Goal: Information Seeking & Learning: Compare options

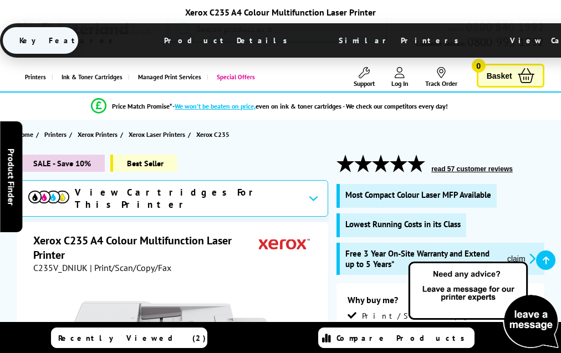
scroll to position [3073, 0]
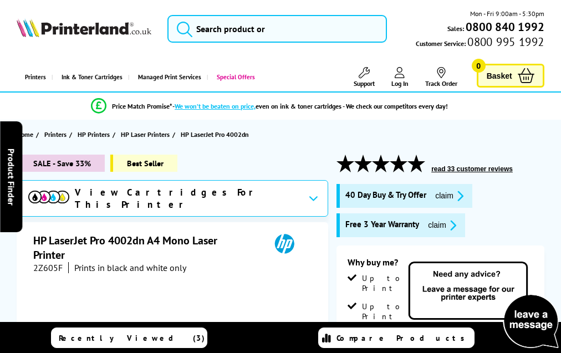
scroll to position [1923, 0]
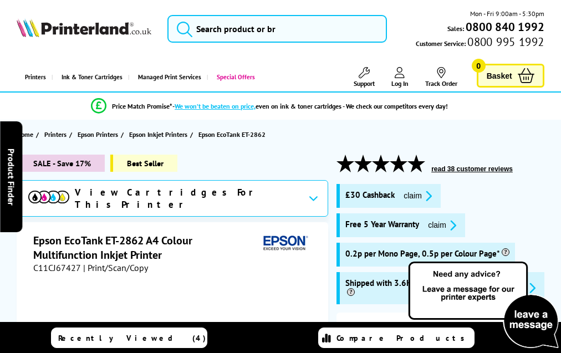
scroll to position [1969, 0]
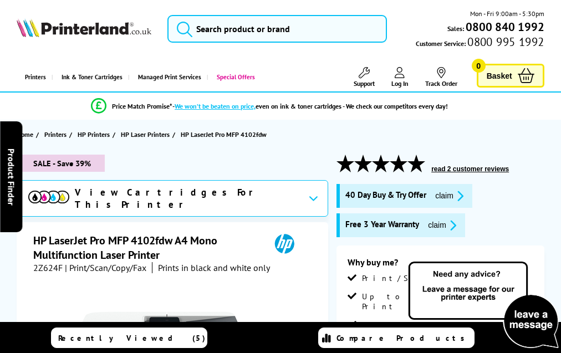
scroll to position [2217, 0]
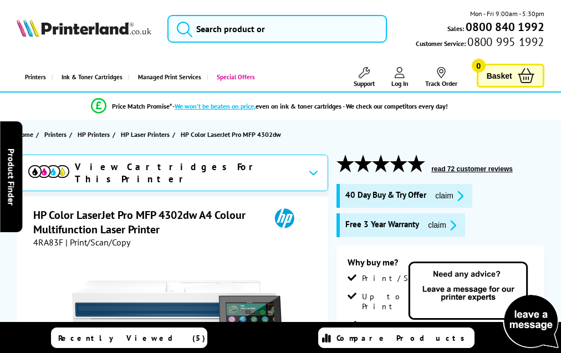
scroll to position [2735, 0]
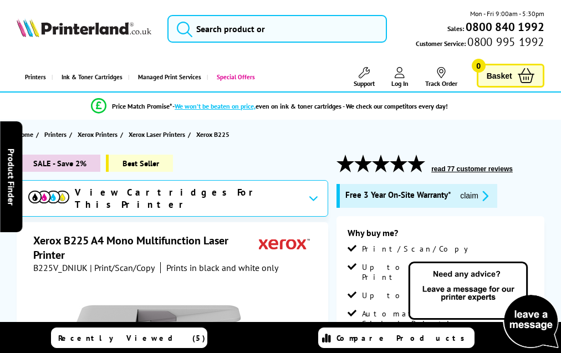
scroll to position [2572, 0]
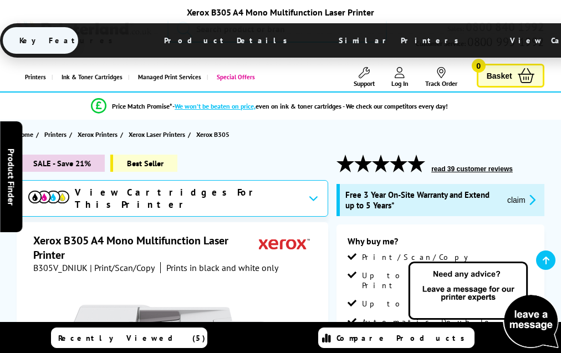
scroll to position [2996, 0]
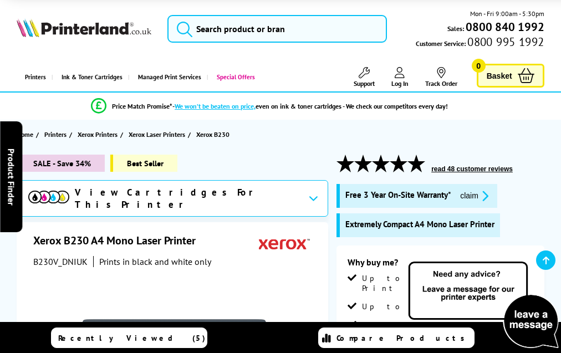
scroll to position [2483, 0]
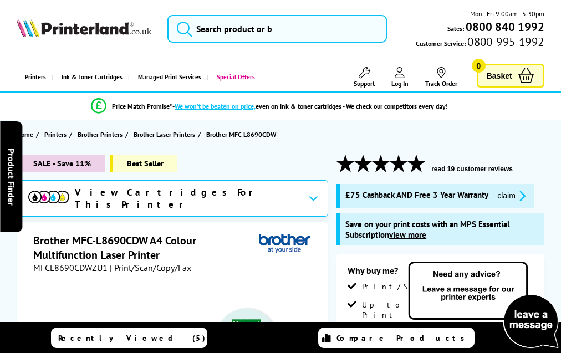
scroll to position [3463, 0]
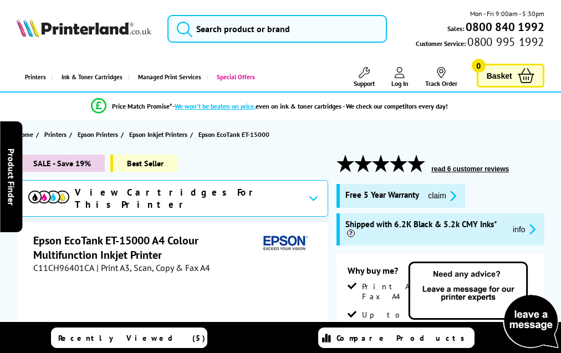
scroll to position [2198, 0]
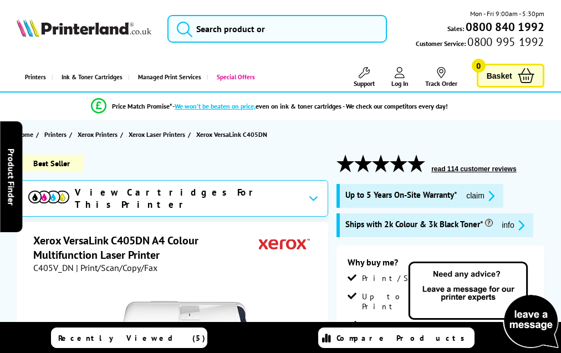
scroll to position [2509, 0]
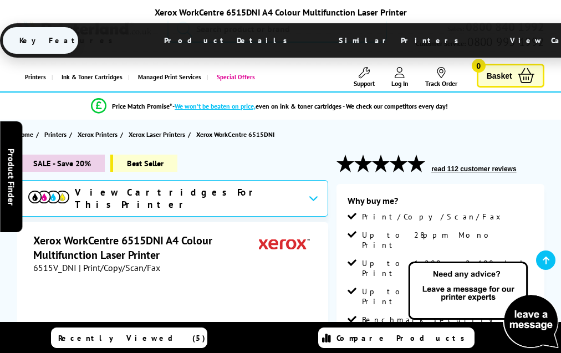
scroll to position [2130, 0]
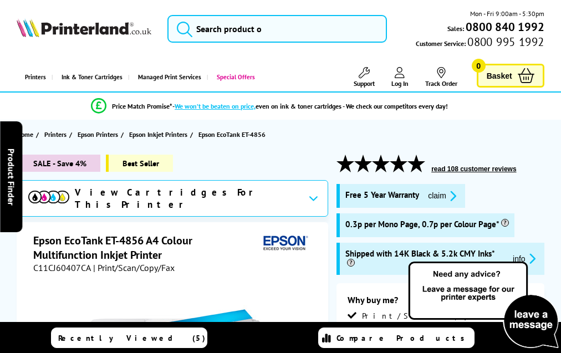
scroll to position [2176, 0]
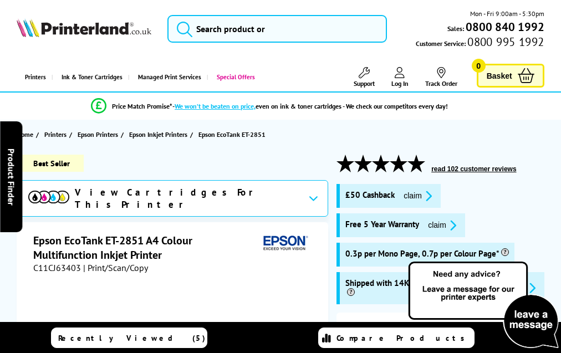
scroll to position [2099, 0]
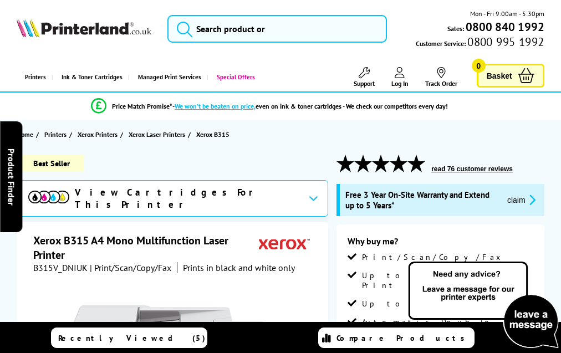
scroll to position [3055, 0]
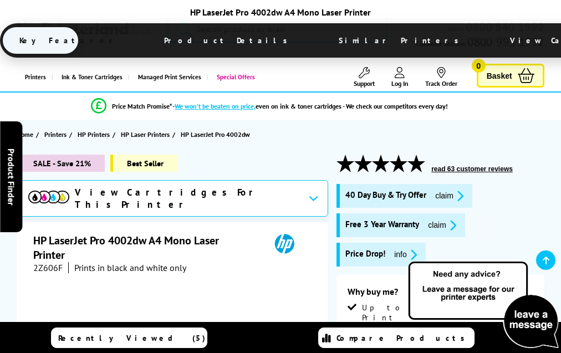
scroll to position [1953, 0]
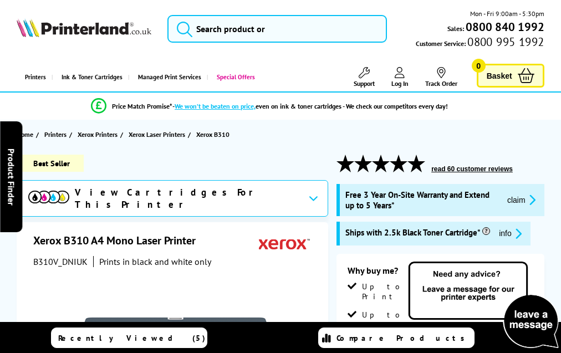
scroll to position [2811, 0]
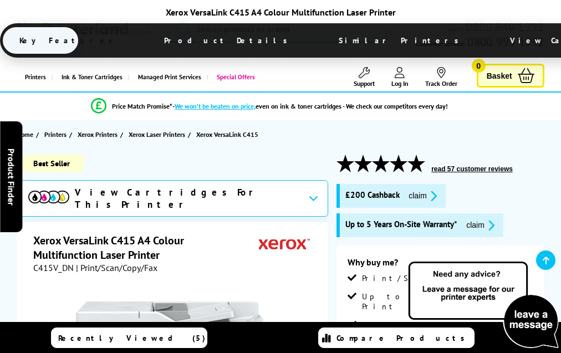
scroll to position [3574, 0]
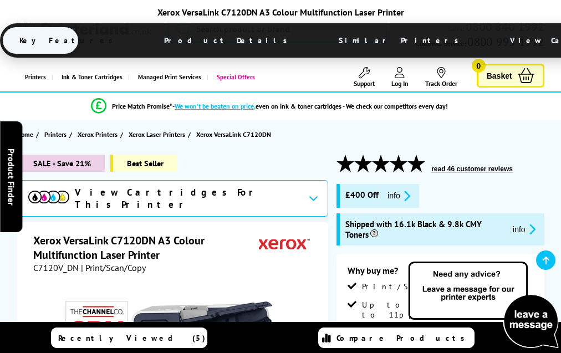
scroll to position [3560, 0]
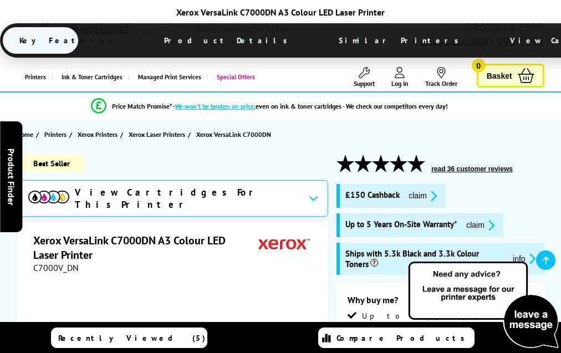
scroll to position [3206, 0]
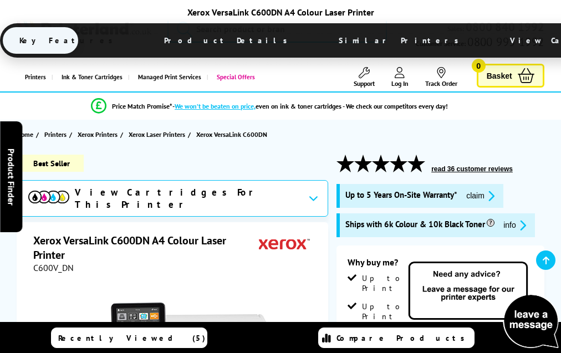
scroll to position [2416, 0]
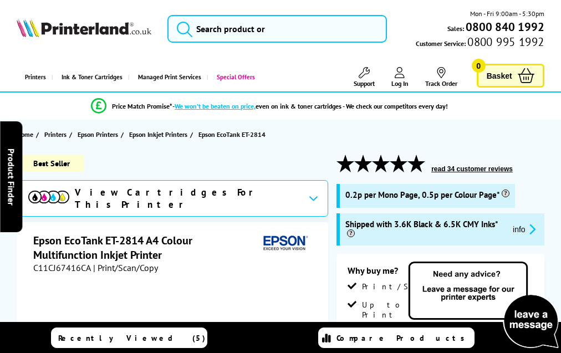
scroll to position [1877, 0]
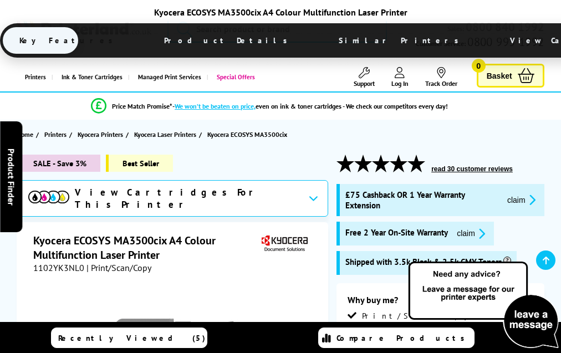
scroll to position [2540, 0]
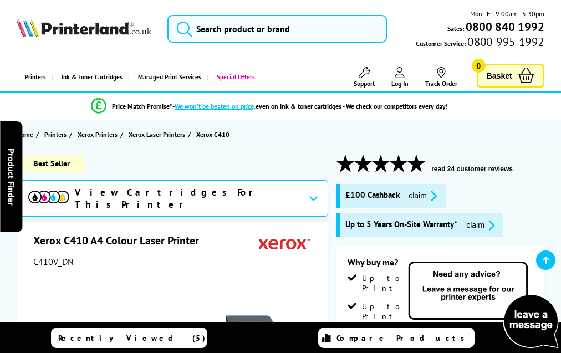
scroll to position [3263, 0]
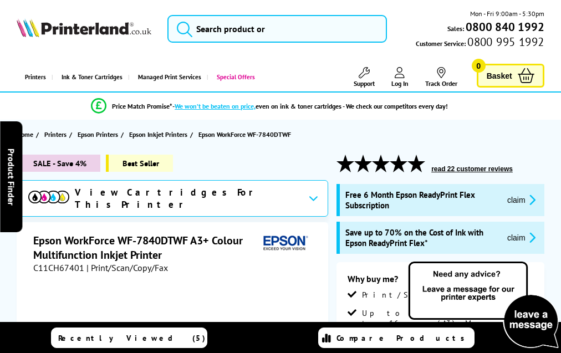
scroll to position [2562, 0]
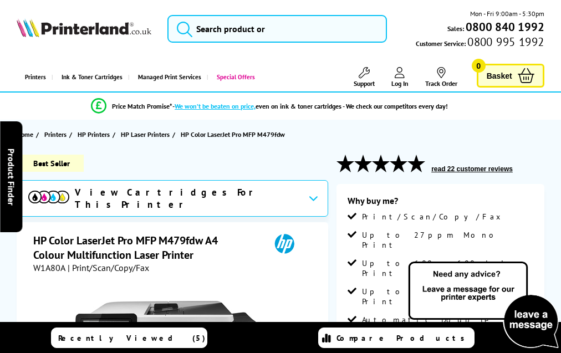
scroll to position [1990, 0]
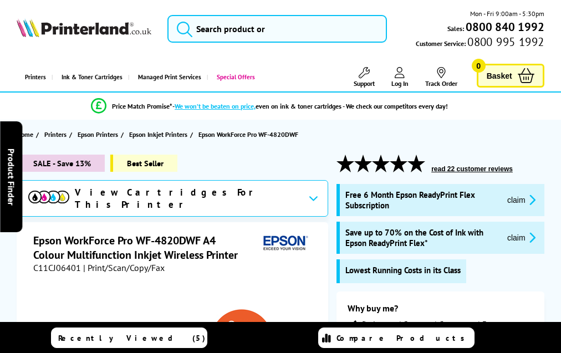
scroll to position [2279, 0]
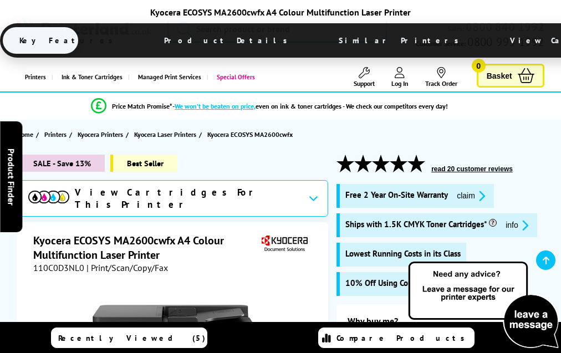
scroll to position [2430, 0]
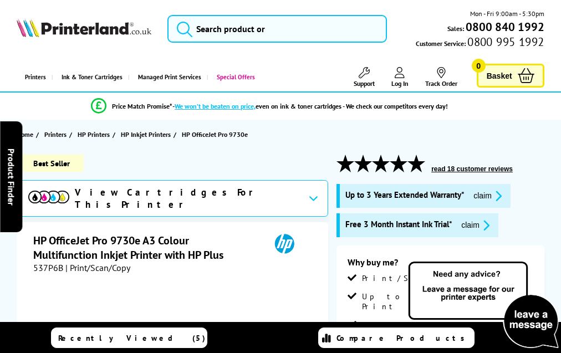
scroll to position [2294, 0]
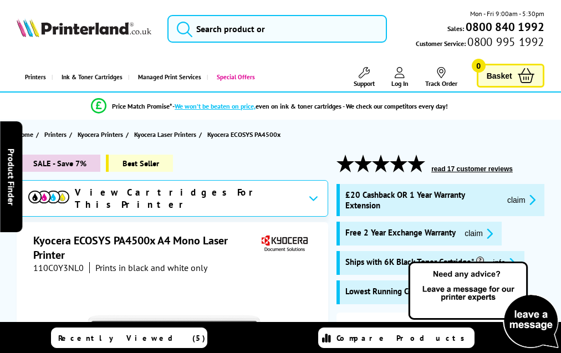
scroll to position [2065, 0]
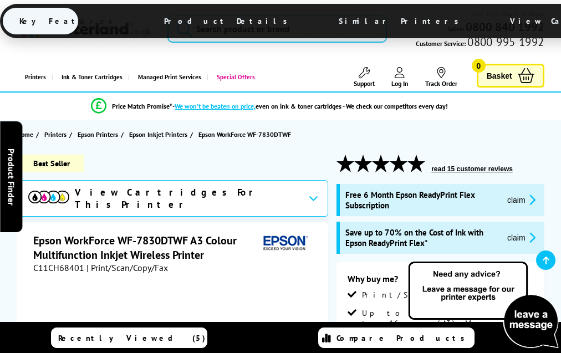
scroll to position [2541, 0]
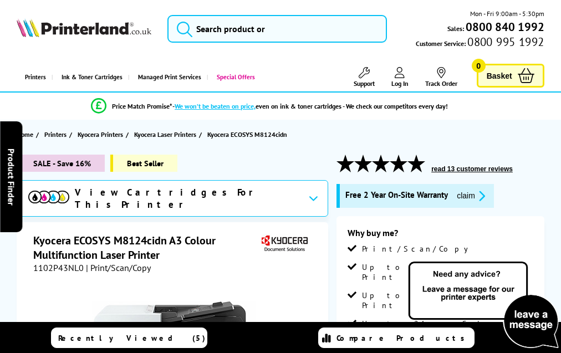
scroll to position [2563, 0]
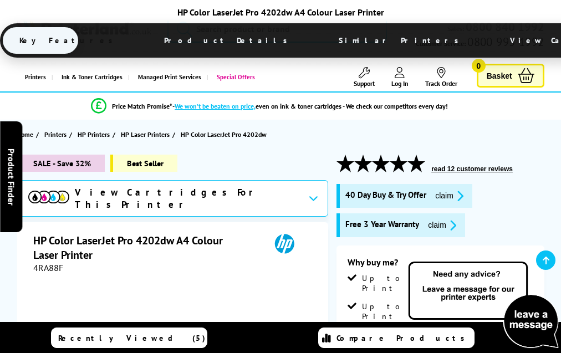
scroll to position [2404, 0]
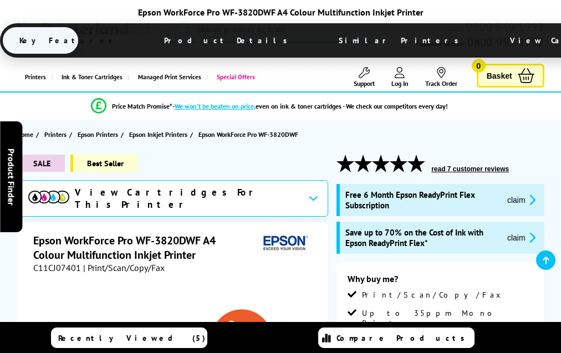
scroll to position [2185, 0]
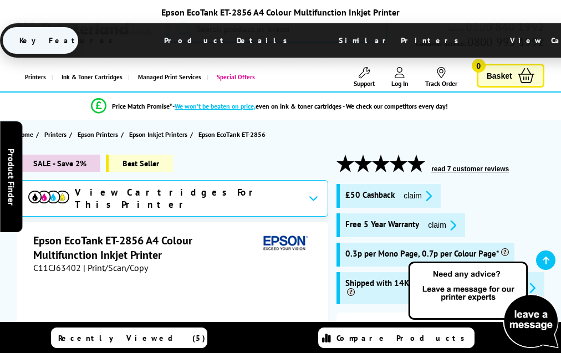
scroll to position [2121, 0]
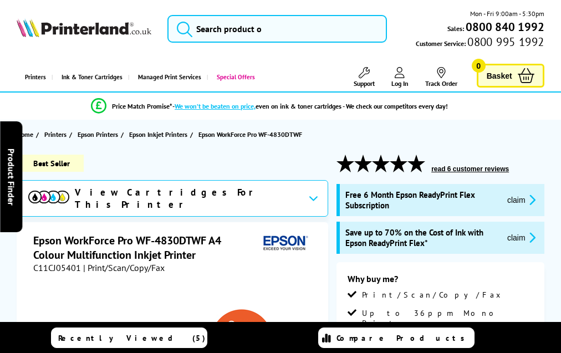
scroll to position [2262, 0]
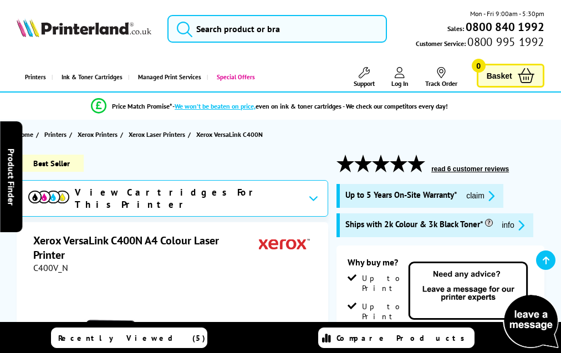
scroll to position [1634, 0]
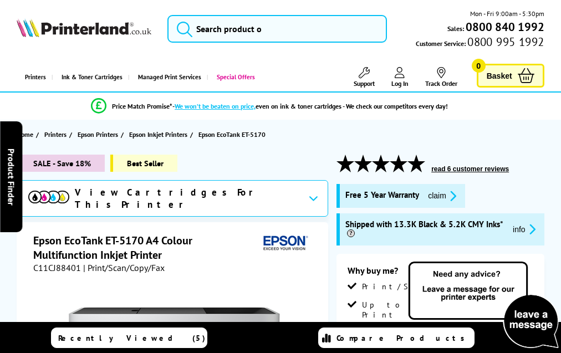
scroll to position [2142, 0]
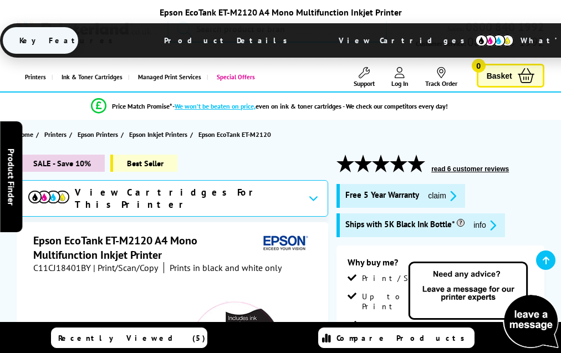
scroll to position [1451, 0]
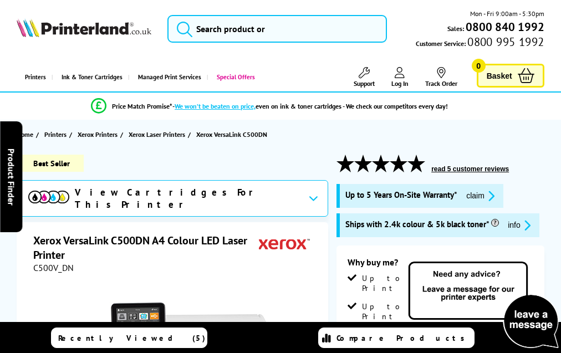
scroll to position [2495, 0]
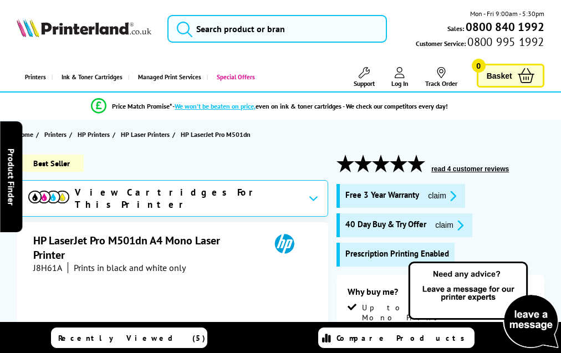
scroll to position [1779, 0]
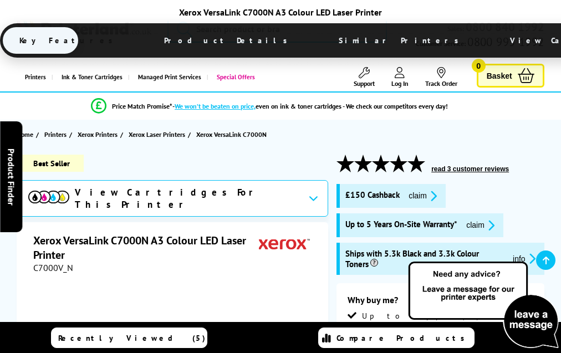
scroll to position [2345, 0]
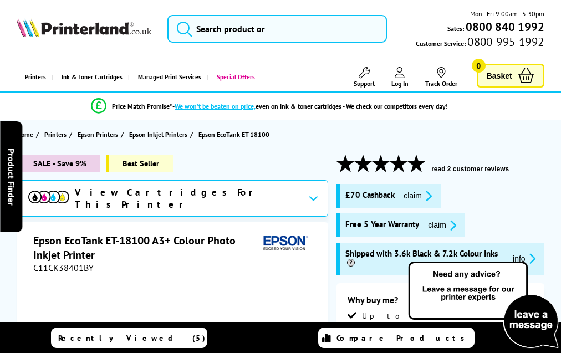
scroll to position [1799, 0]
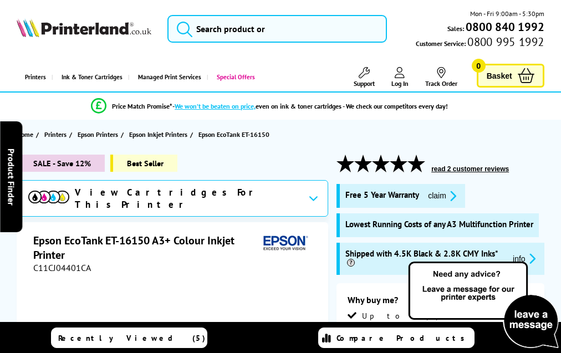
scroll to position [1993, 0]
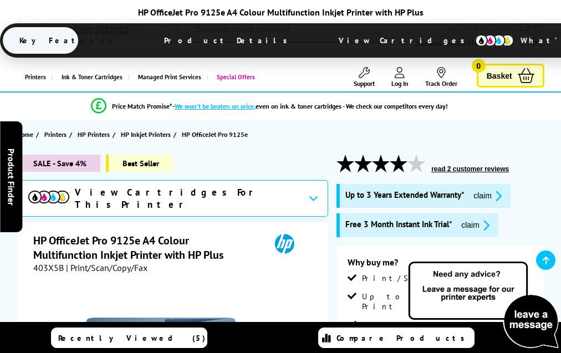
scroll to position [2515, 0]
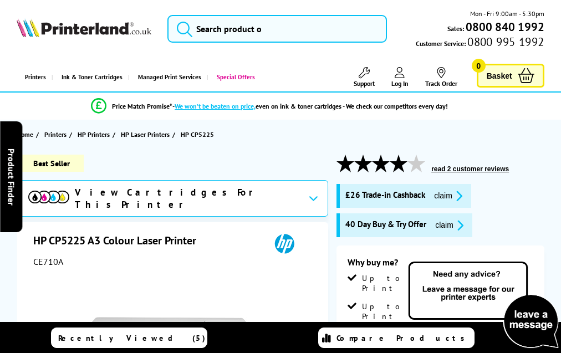
scroll to position [1973, 0]
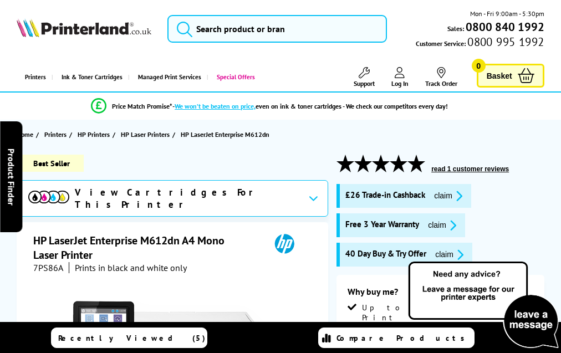
scroll to position [2344, 0]
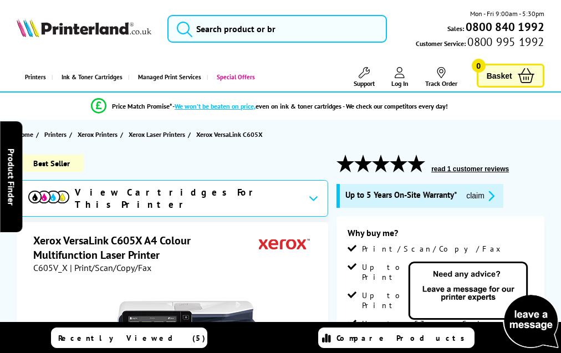
scroll to position [3867, 0]
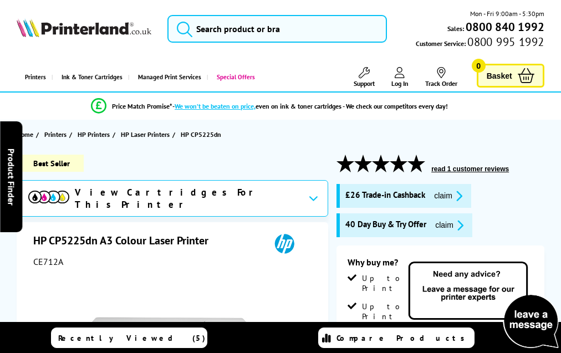
scroll to position [2039, 0]
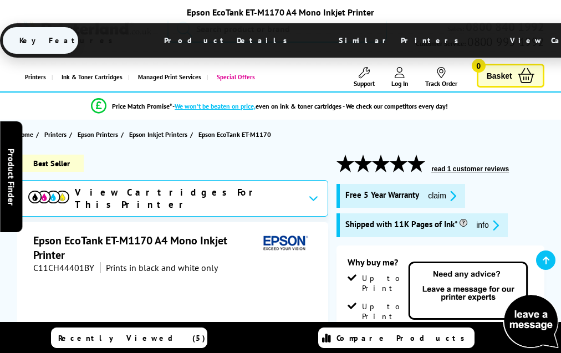
scroll to position [1800, 0]
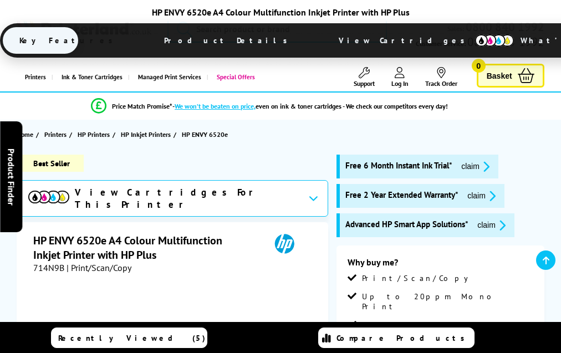
scroll to position [2170, 0]
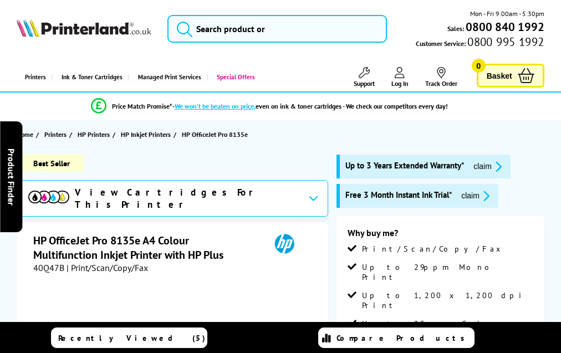
scroll to position [2502, 0]
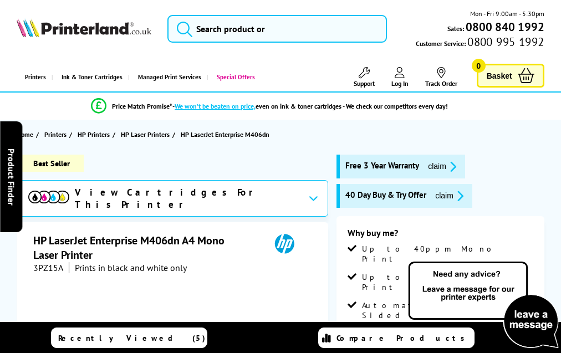
scroll to position [2050, 0]
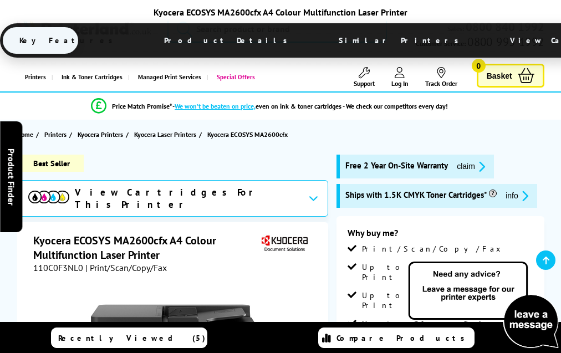
scroll to position [2472, 0]
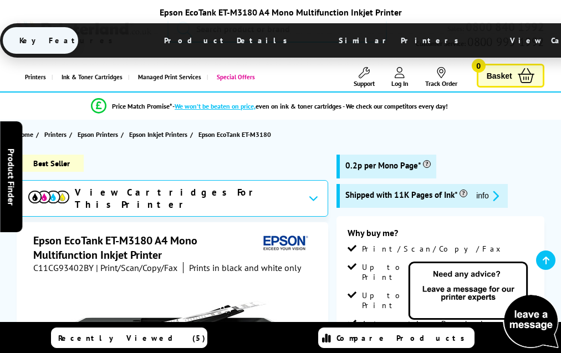
scroll to position [2005, 0]
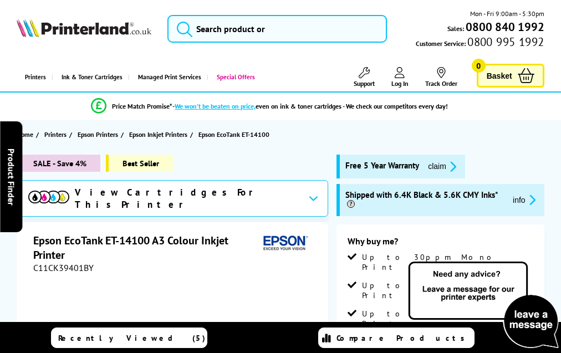
scroll to position [1852, 0]
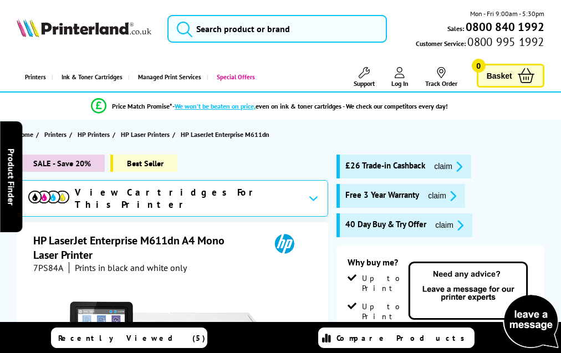
scroll to position [2348, 0]
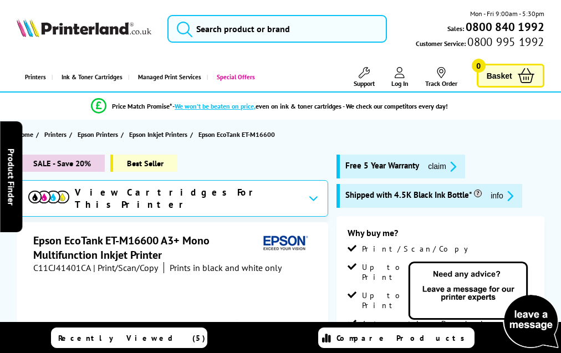
scroll to position [1869, 0]
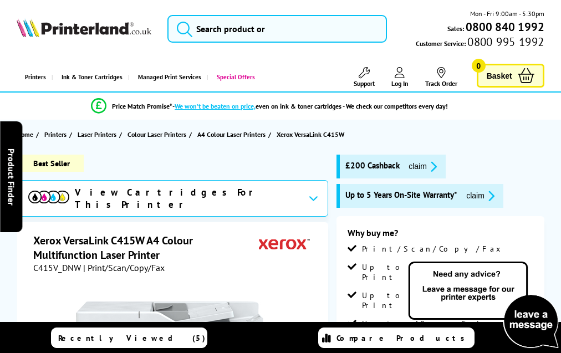
scroll to position [2958, 0]
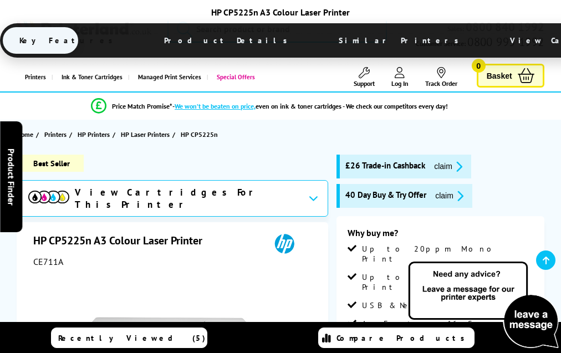
scroll to position [1877, 0]
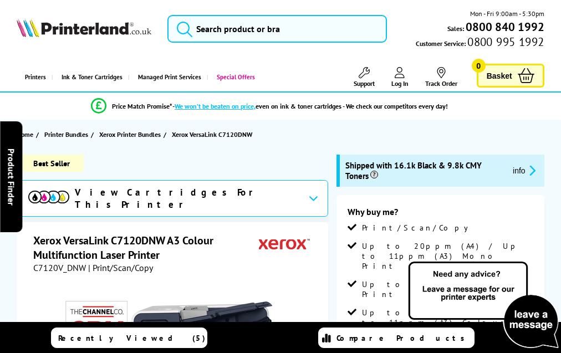
scroll to position [3072, 0]
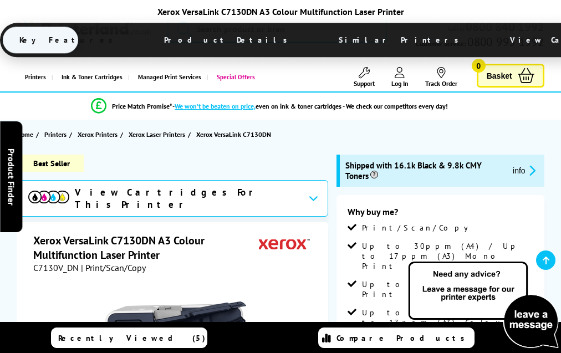
scroll to position [3408, 0]
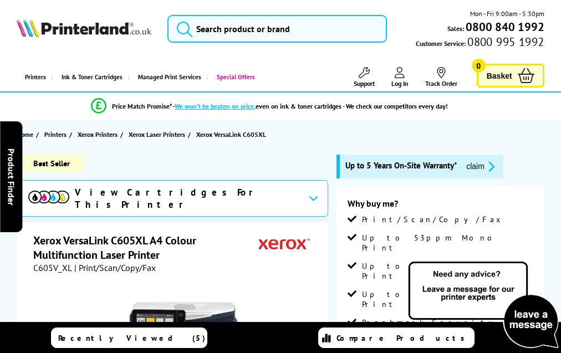
scroll to position [3851, 0]
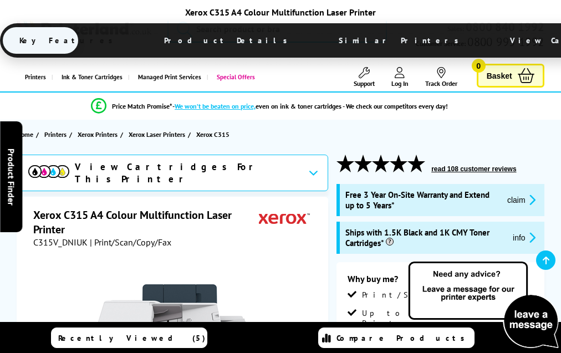
scroll to position [2892, 0]
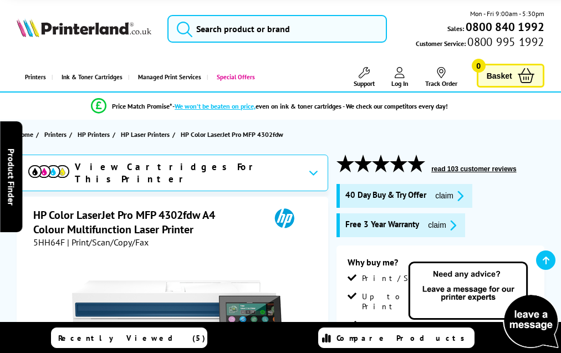
scroll to position [2804, 0]
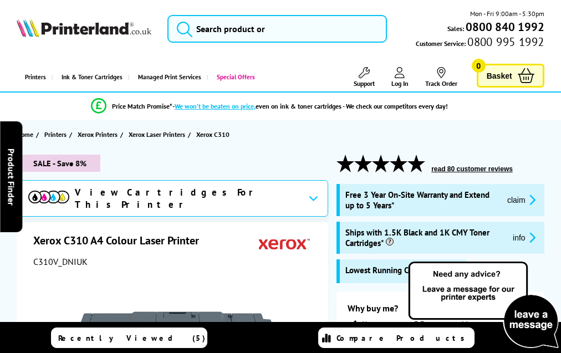
scroll to position [3228, 0]
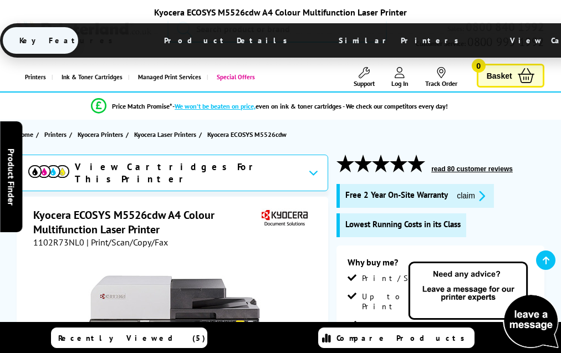
scroll to position [2116, 0]
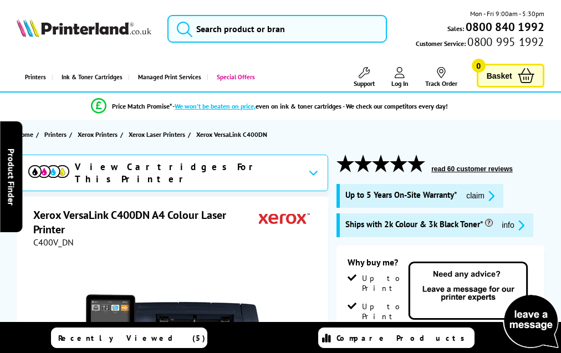
scroll to position [2516, 0]
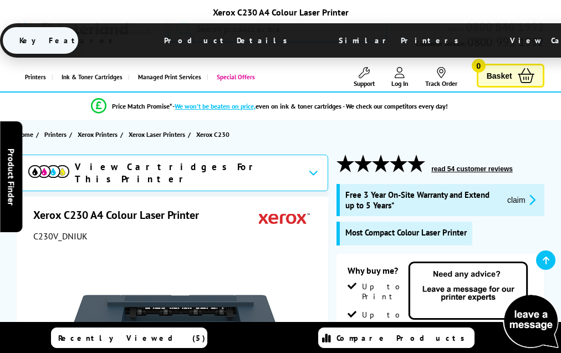
scroll to position [2873, 0]
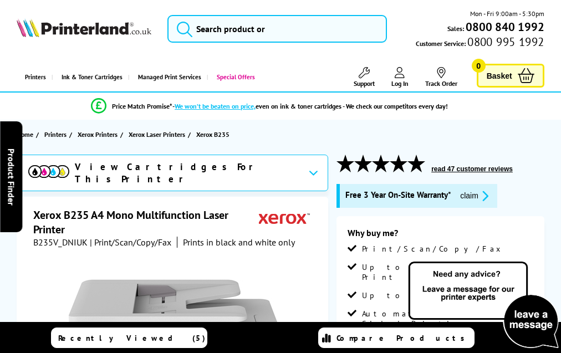
scroll to position [2579, 0]
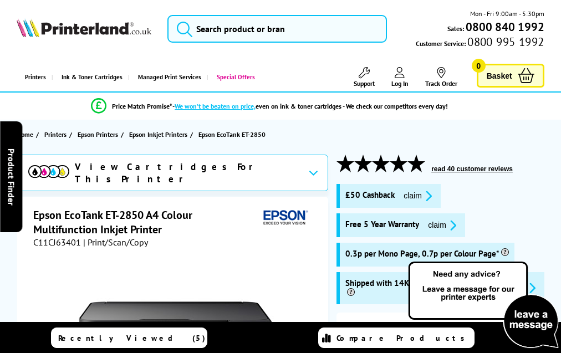
scroll to position [2099, 0]
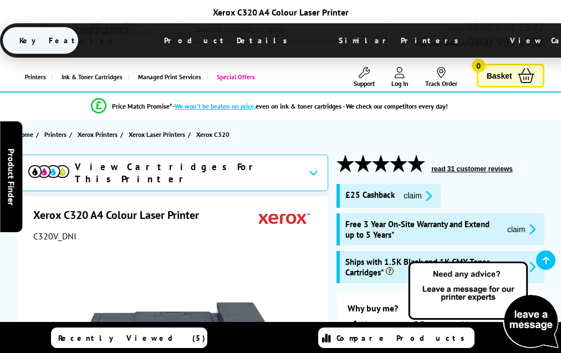
scroll to position [3196, 0]
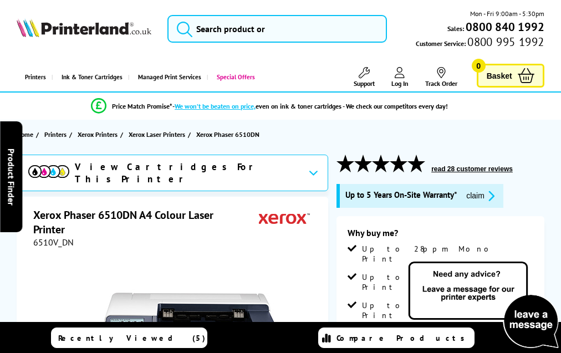
scroll to position [2427, 0]
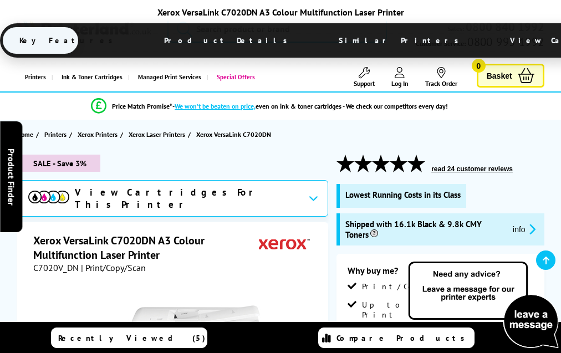
scroll to position [3483, 0]
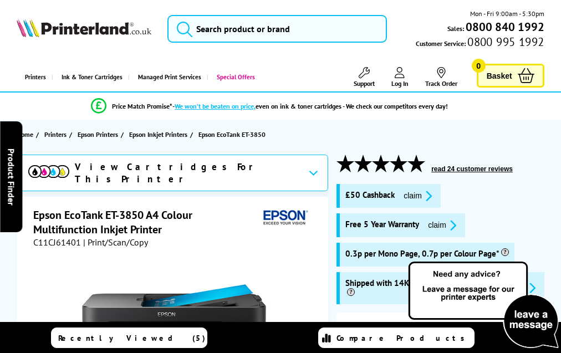
scroll to position [2153, 0]
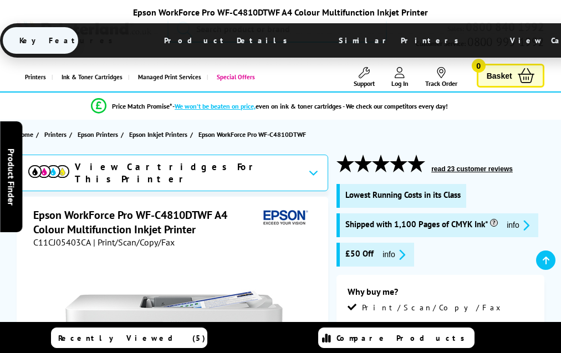
scroll to position [2338, 0]
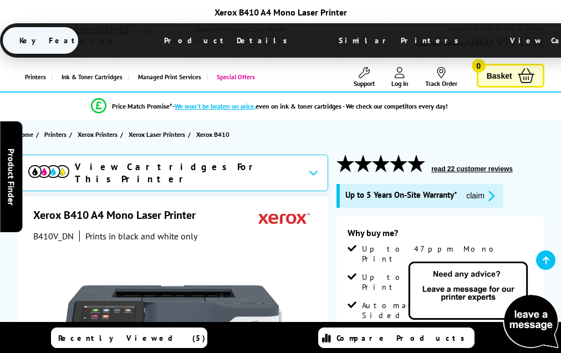
scroll to position [2942, 0]
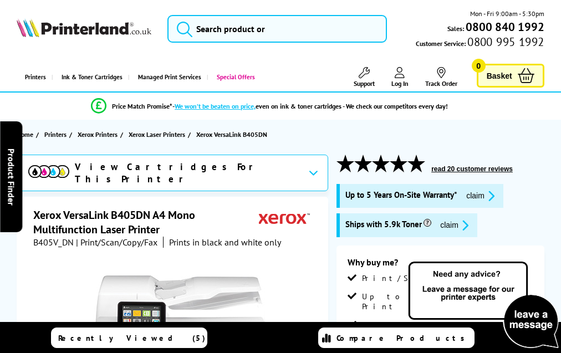
scroll to position [2580, 0]
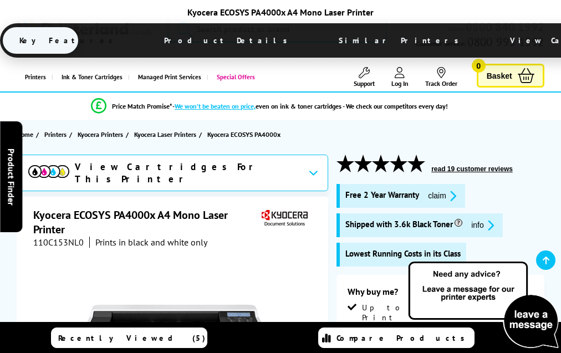
scroll to position [1939, 0]
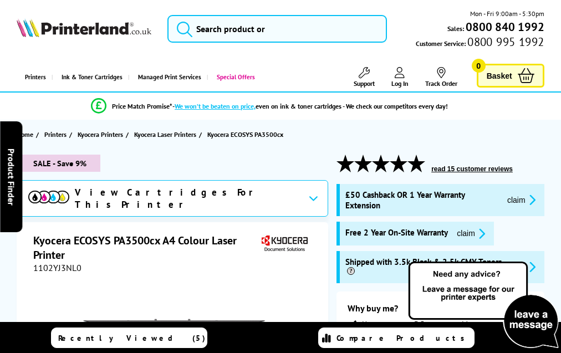
scroll to position [2291, 0]
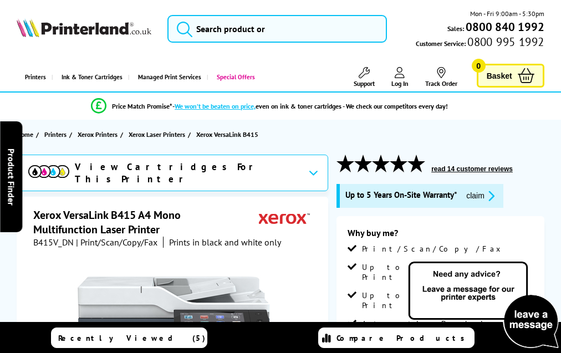
scroll to position [3194, 0]
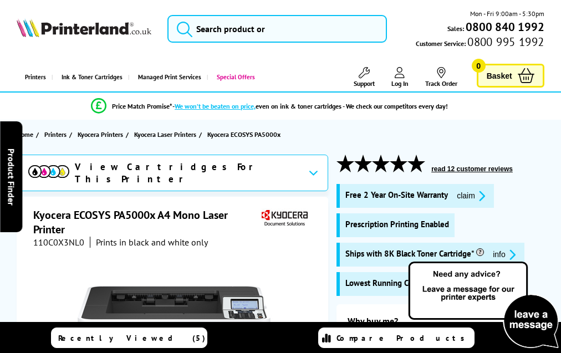
scroll to position [1994, 0]
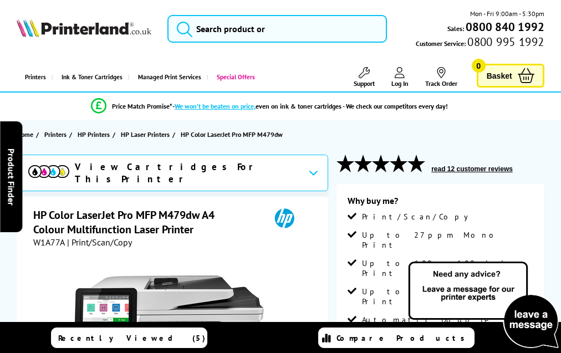
scroll to position [2328, 0]
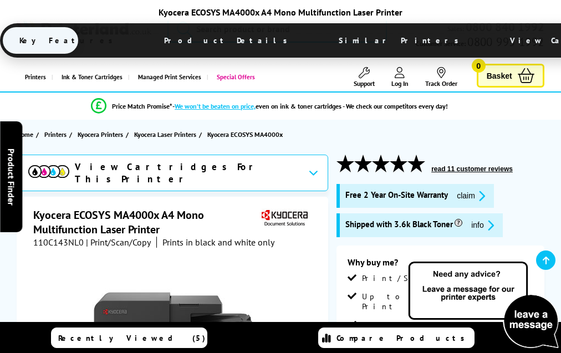
scroll to position [2085, 0]
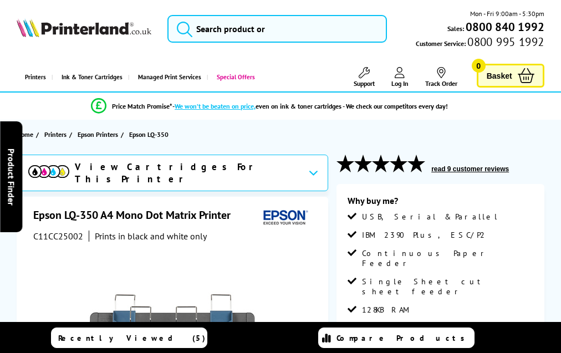
scroll to position [1399, 0]
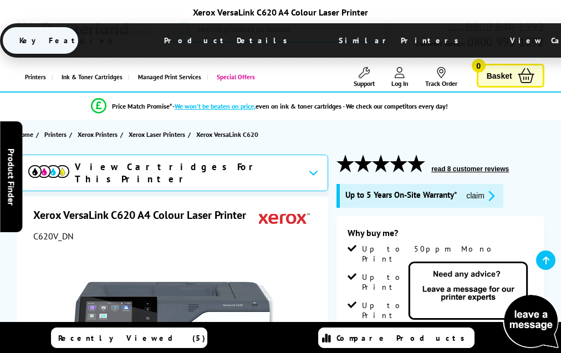
scroll to position [3177, 0]
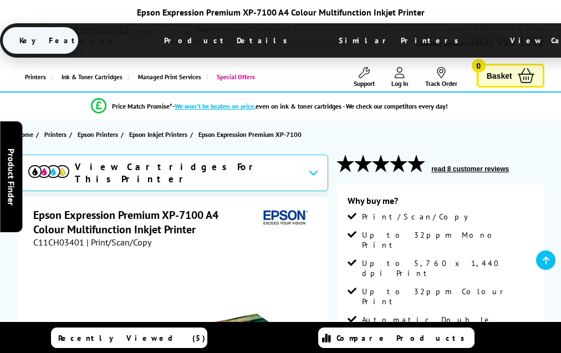
scroll to position [1980, 0]
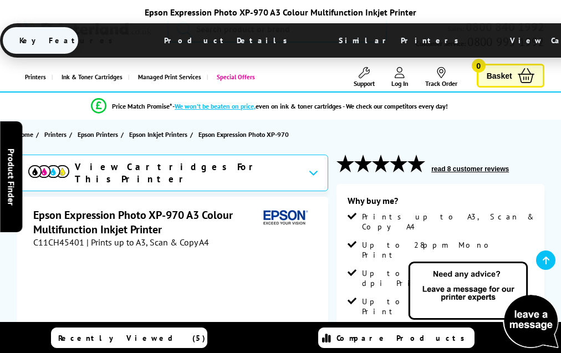
scroll to position [1977, 0]
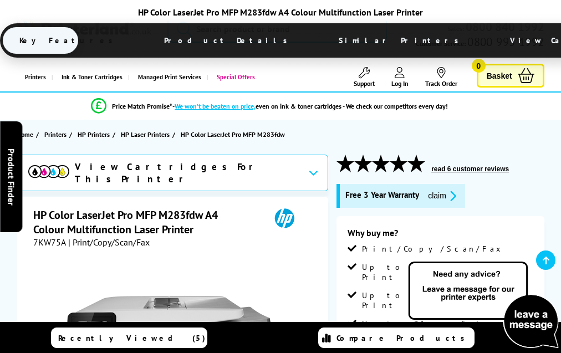
scroll to position [2375, 0]
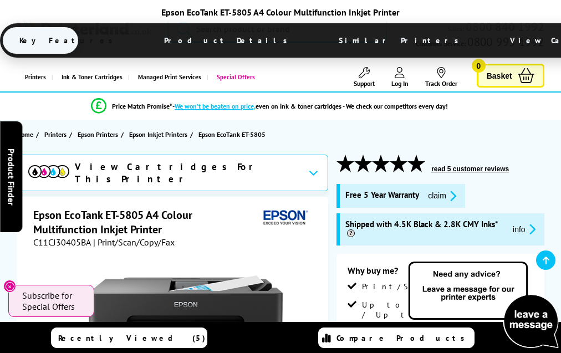
scroll to position [2220, 0]
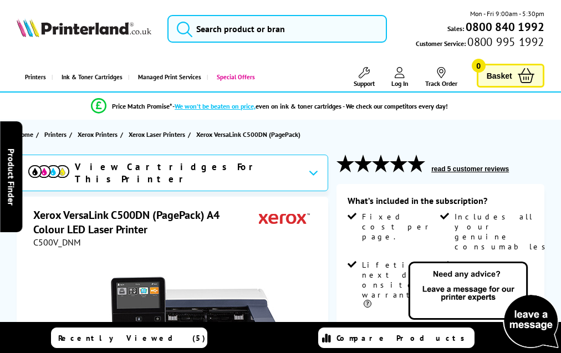
scroll to position [1713, 0]
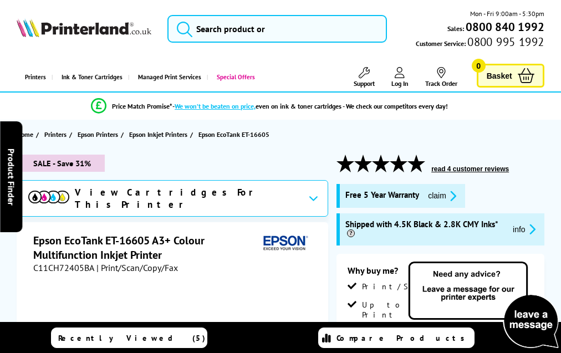
scroll to position [2308, 0]
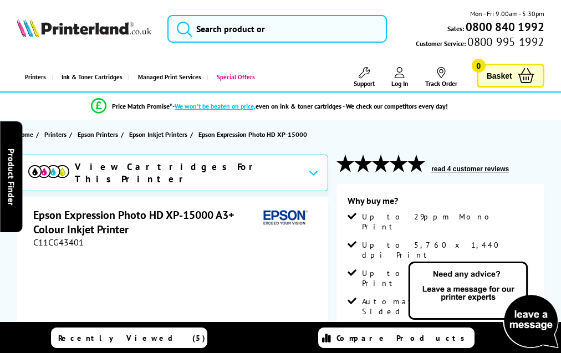
scroll to position [1581, 0]
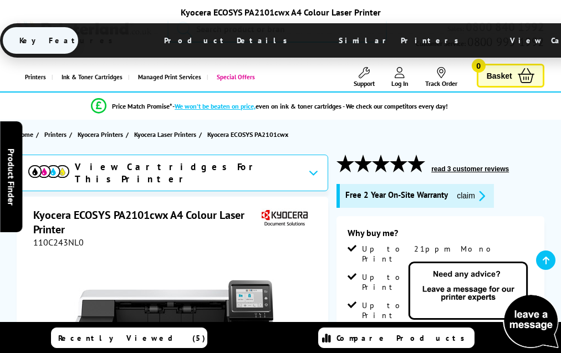
scroll to position [2145, 0]
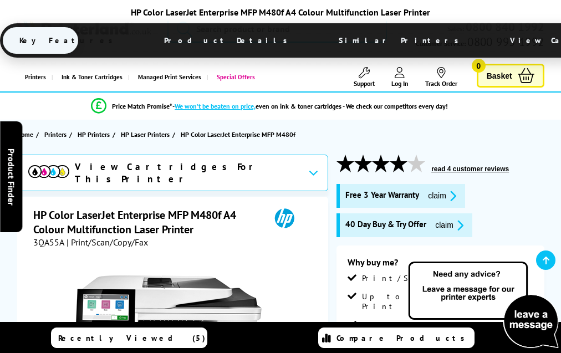
scroll to position [2637, 0]
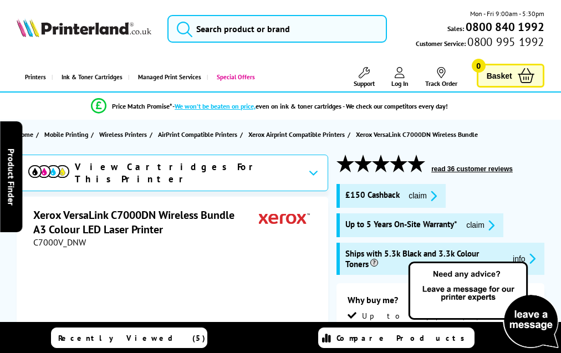
scroll to position [2619, 0]
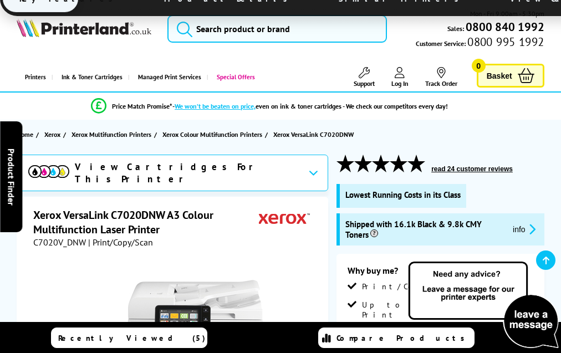
scroll to position [2887, 0]
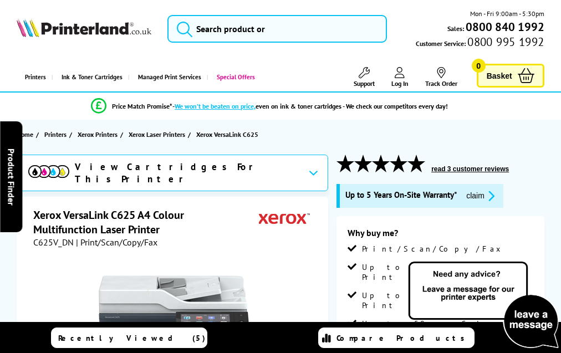
scroll to position [3416, 0]
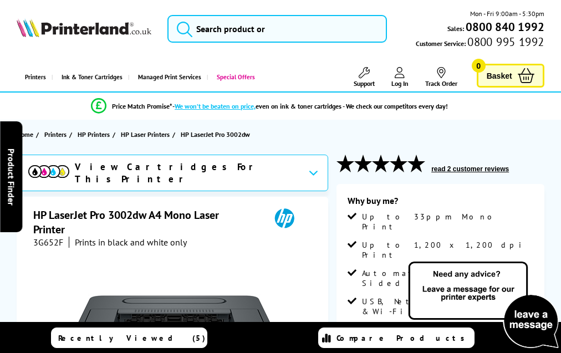
scroll to position [1735, 0]
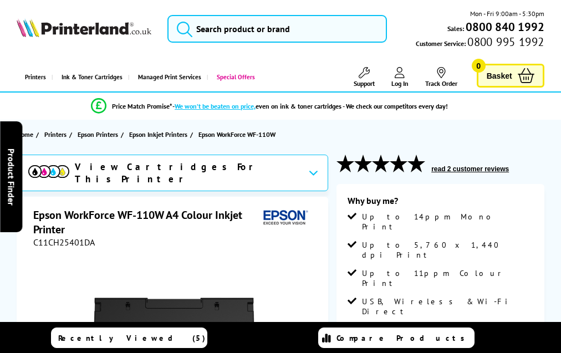
scroll to position [1624, 0]
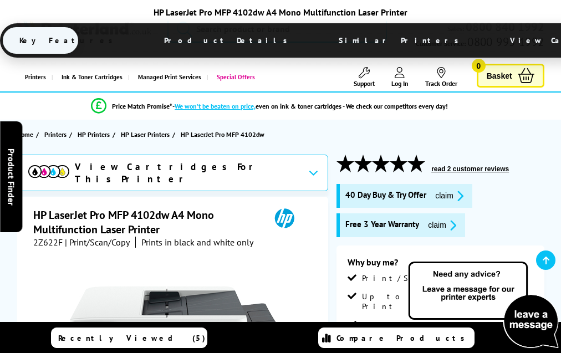
scroll to position [2101, 0]
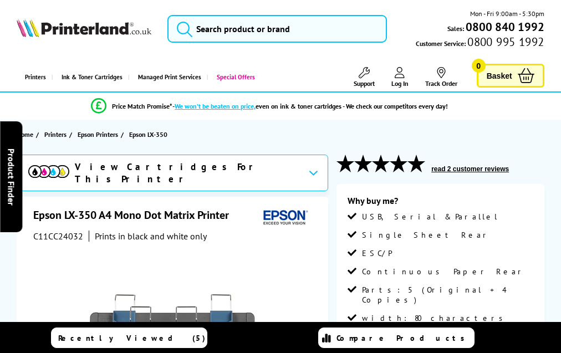
scroll to position [1378, 0]
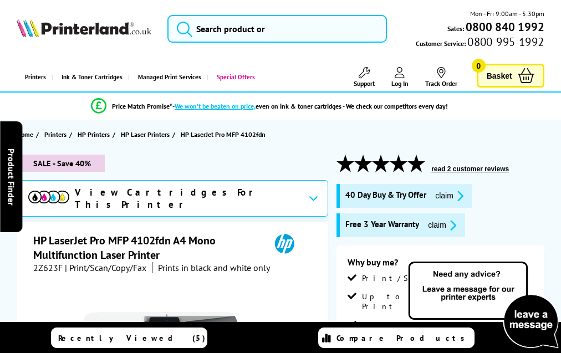
scroll to position [2217, 0]
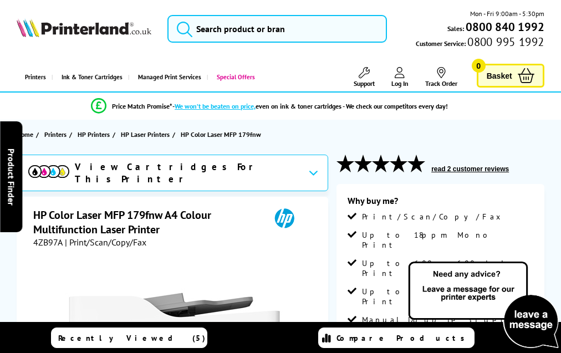
scroll to position [1997, 0]
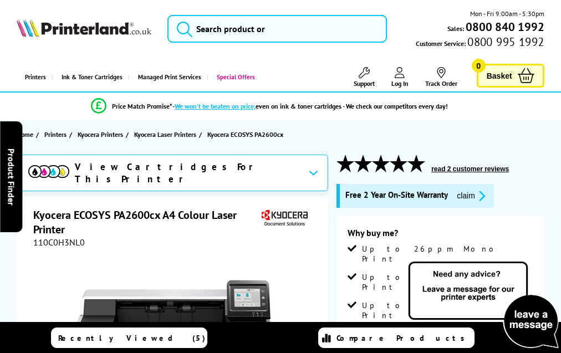
scroll to position [1996, 0]
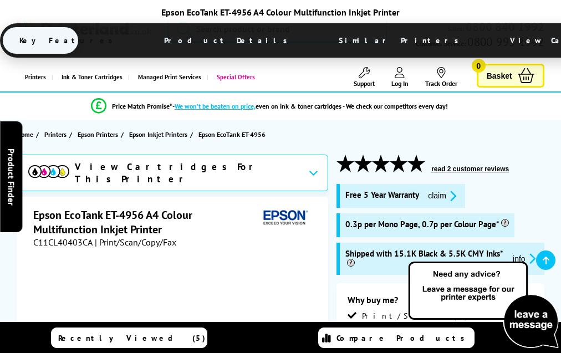
scroll to position [2231, 0]
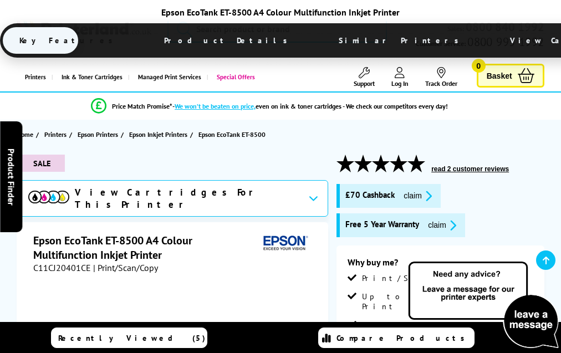
scroll to position [2037, 0]
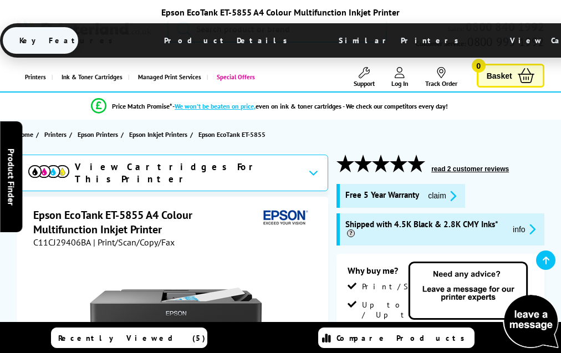
scroll to position [2170, 0]
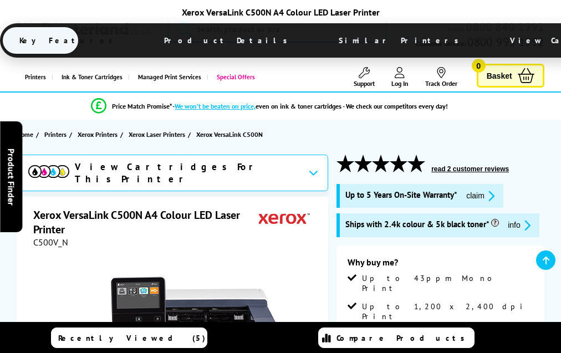
scroll to position [1695, 0]
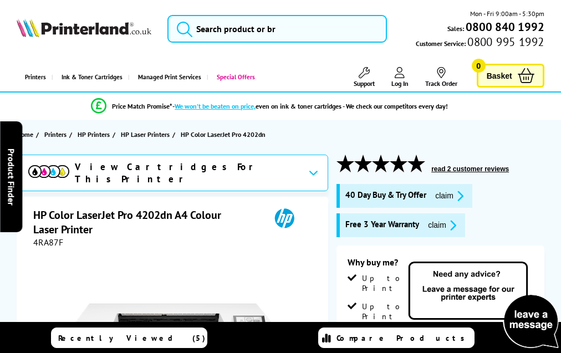
scroll to position [2360, 0]
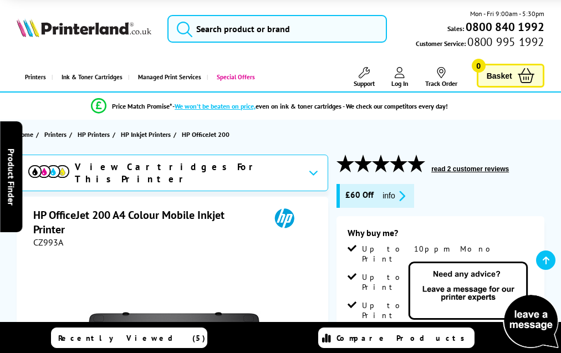
scroll to position [1916, 0]
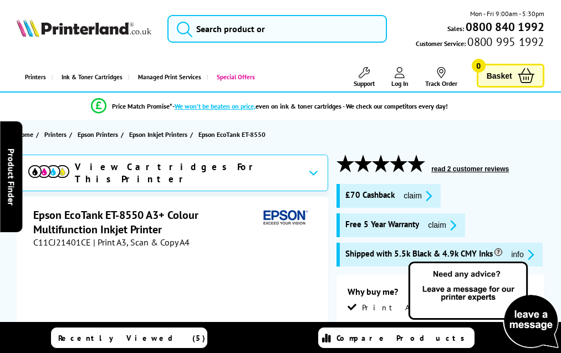
scroll to position [2058, 0]
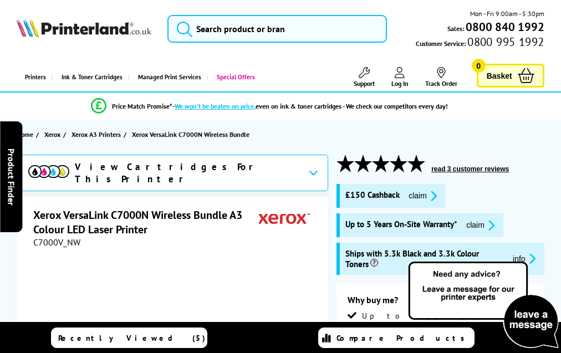
scroll to position [1608, 0]
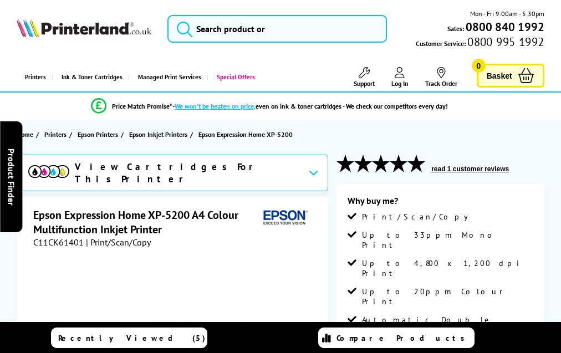
scroll to position [2073, 0]
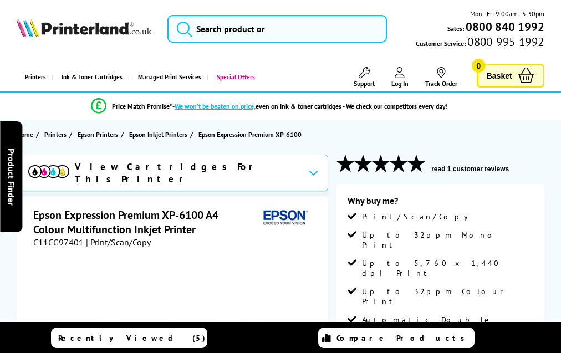
scroll to position [2030, 0]
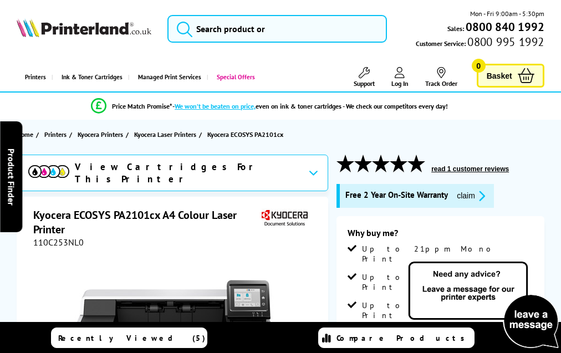
scroll to position [2145, 0]
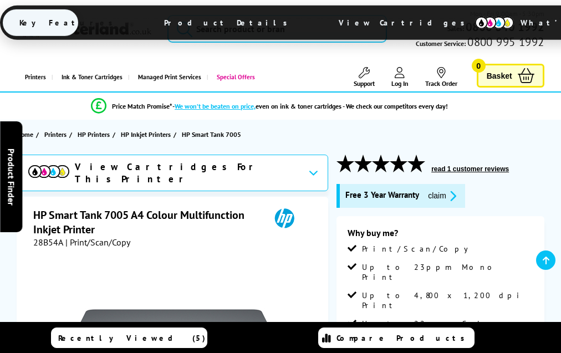
scroll to position [1887, 0]
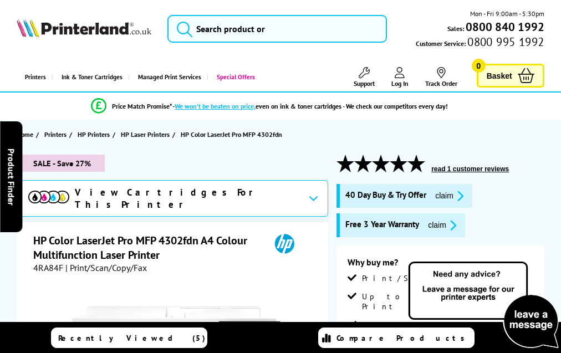
scroll to position [2825, 0]
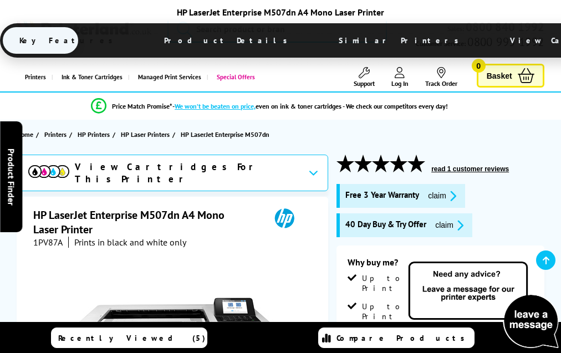
scroll to position [2182, 0]
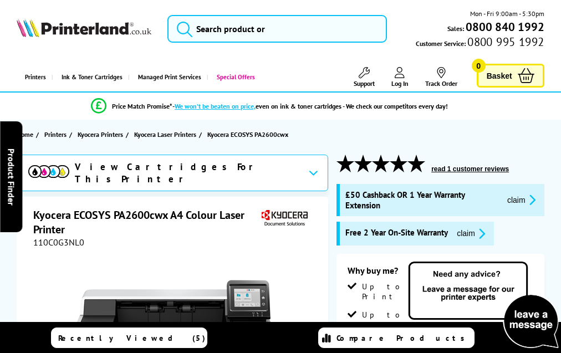
scroll to position [2101, 0]
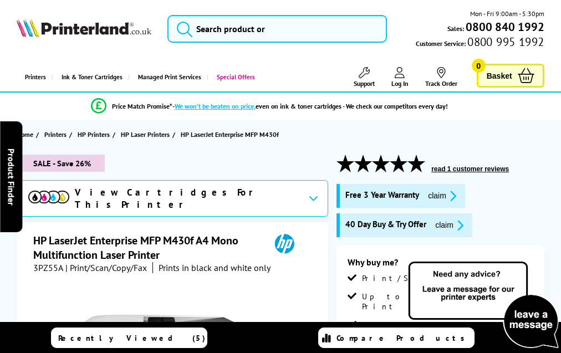
scroll to position [2379, 0]
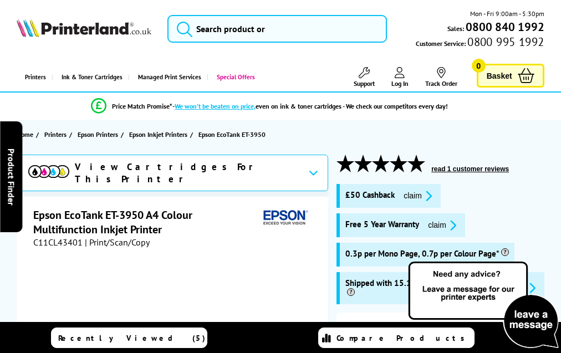
scroll to position [2223, 0]
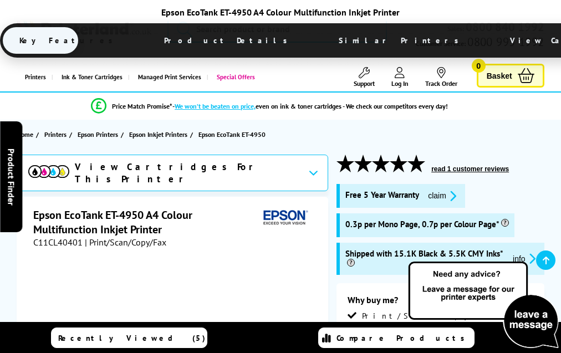
scroll to position [2221, 0]
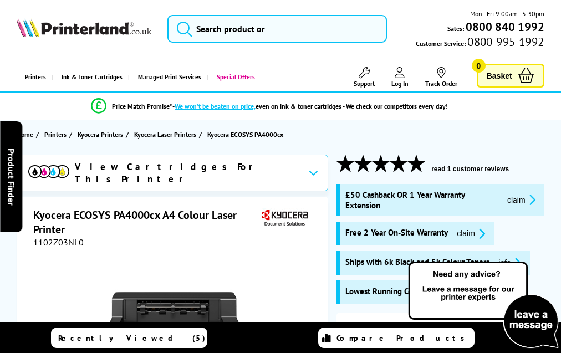
scroll to position [2298, 0]
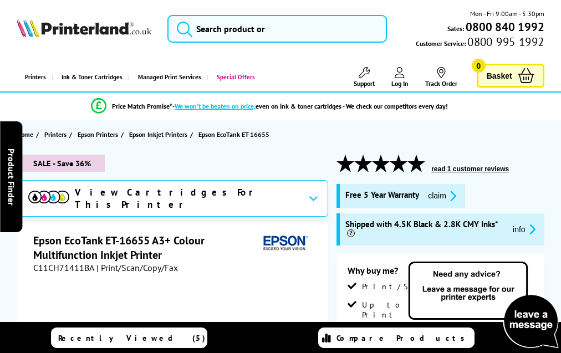
scroll to position [2308, 0]
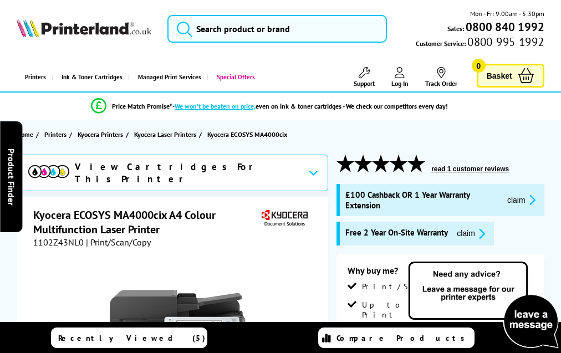
scroll to position [2491, 0]
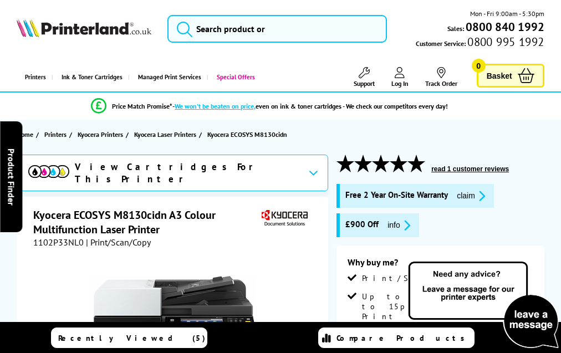
scroll to position [2474, 0]
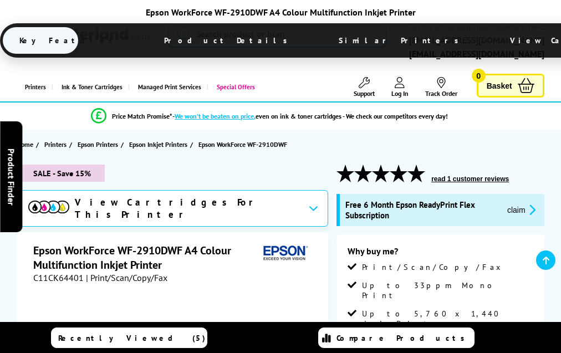
scroll to position [2150, 0]
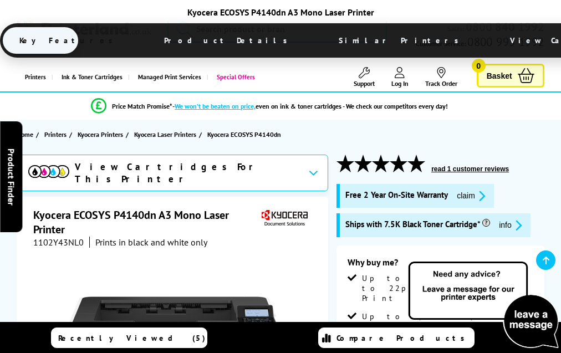
scroll to position [1804, 0]
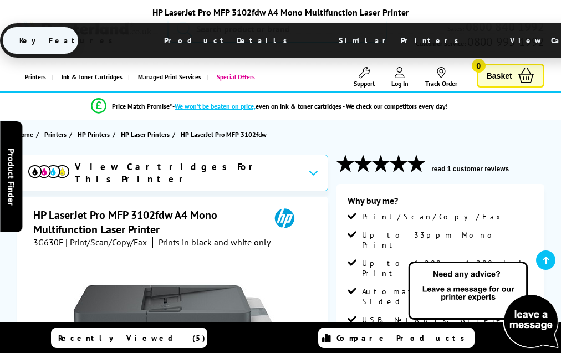
scroll to position [1994, 0]
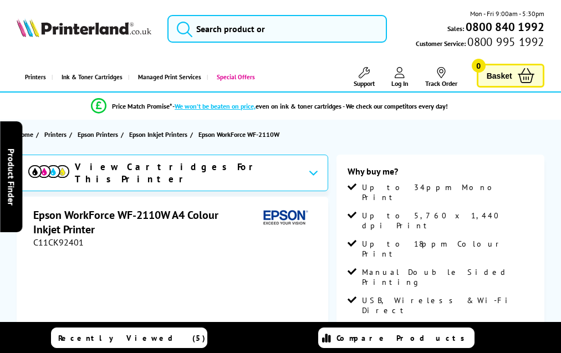
scroll to position [1648, 0]
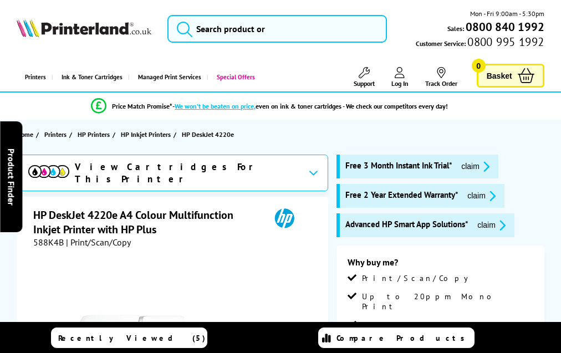
scroll to position [2072, 0]
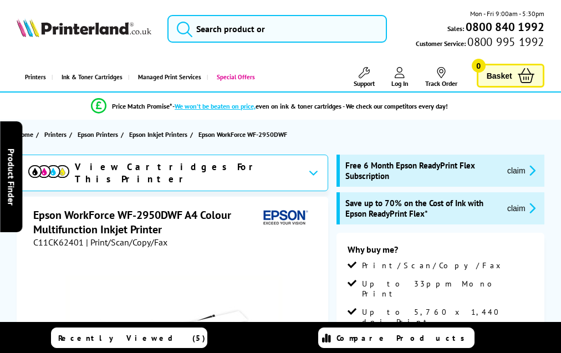
scroll to position [2107, 0]
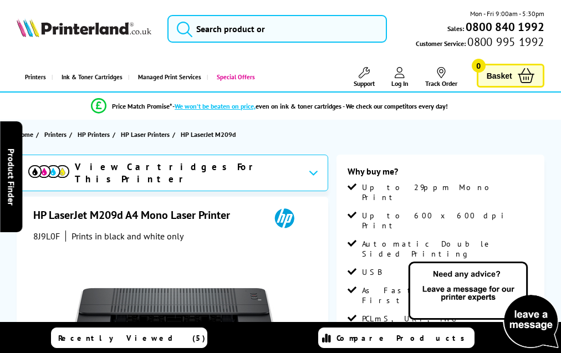
scroll to position [1695, 0]
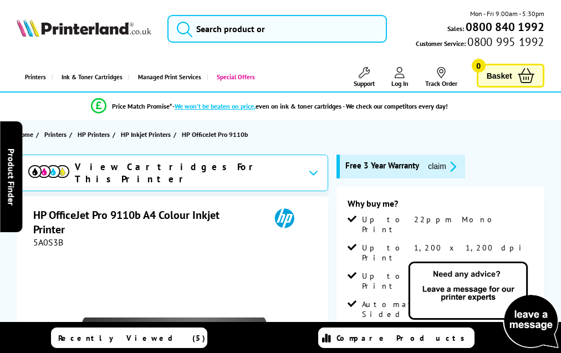
scroll to position [1951, 0]
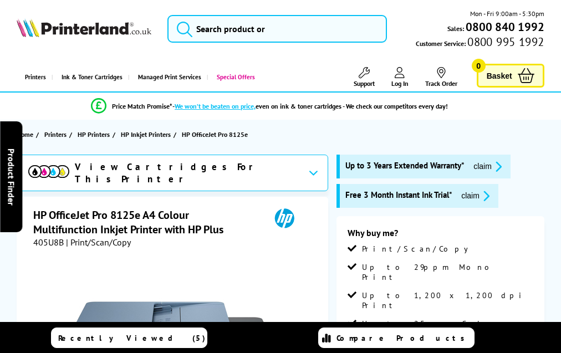
scroll to position [2365, 0]
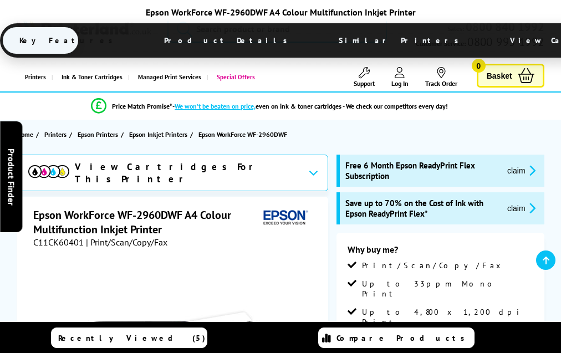
scroll to position [2107, 0]
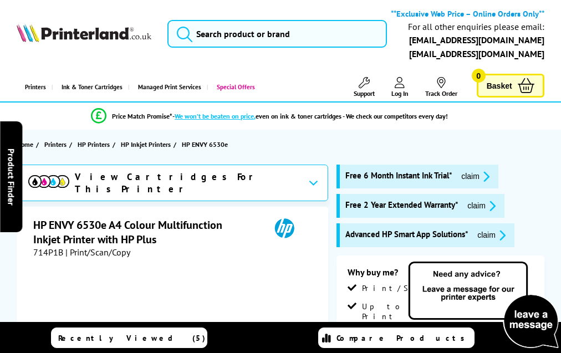
scroll to position [1826, 0]
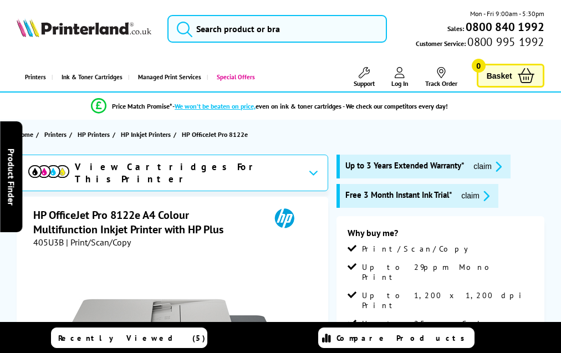
scroll to position [2365, 0]
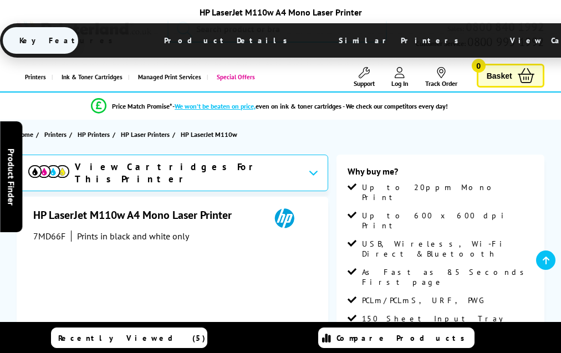
scroll to position [1627, 0]
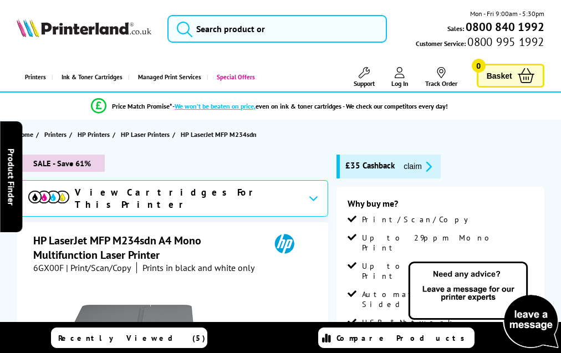
scroll to position [1995, 0]
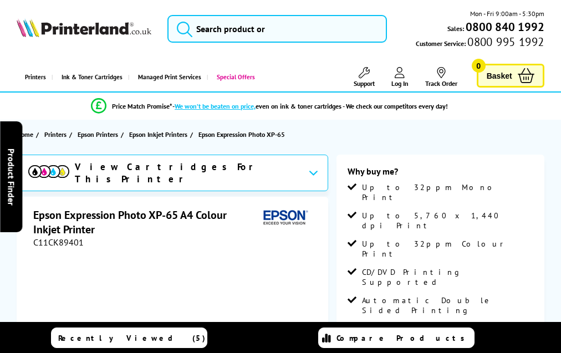
scroll to position [1792, 0]
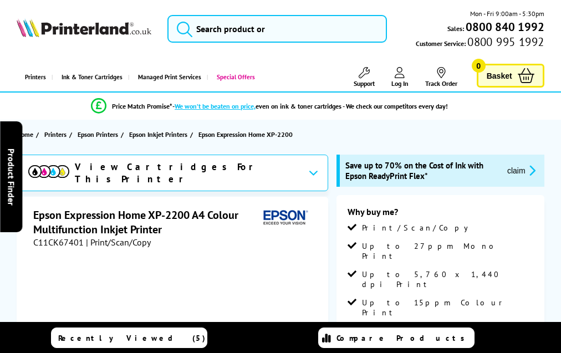
scroll to position [1905, 0]
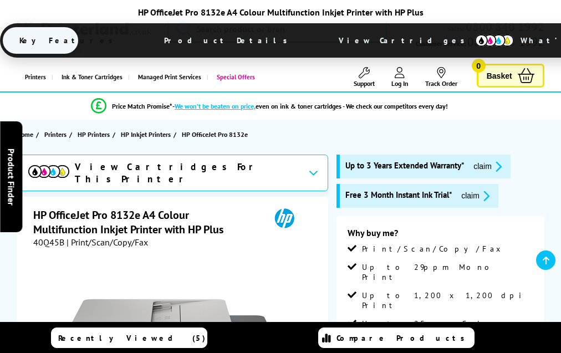
scroll to position [2453, 0]
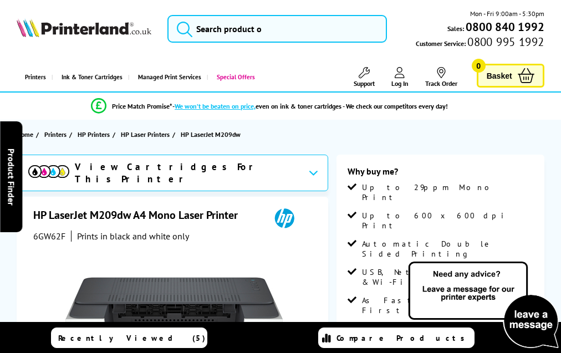
scroll to position [1684, 0]
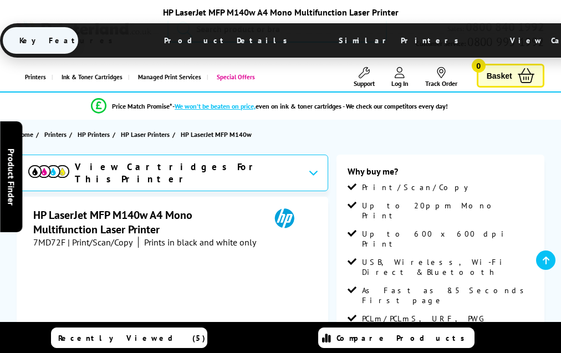
scroll to position [1763, 0]
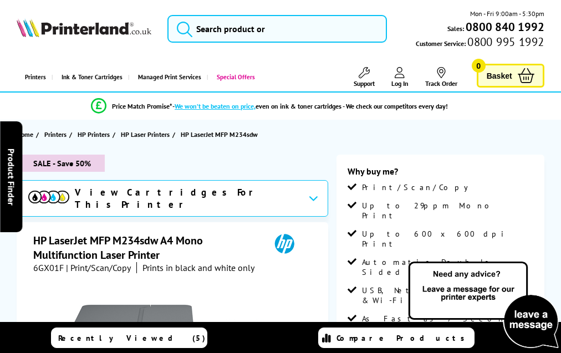
scroll to position [1995, 0]
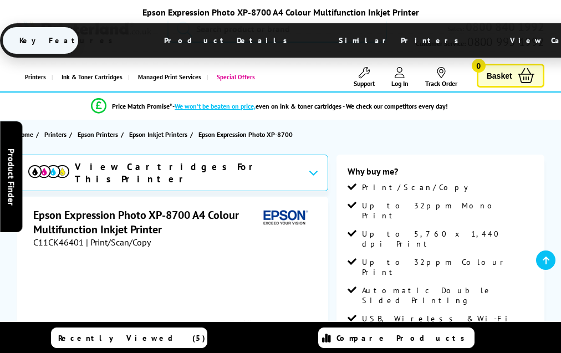
scroll to position [1975, 0]
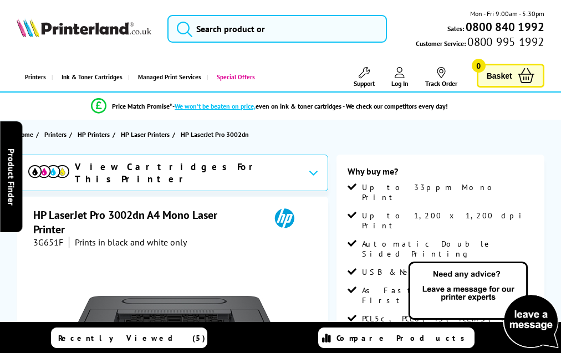
scroll to position [1745, 0]
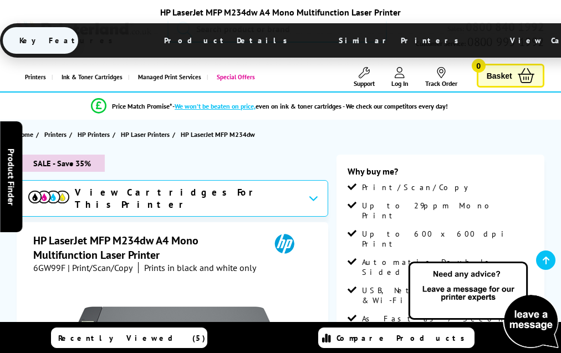
scroll to position [1973, 0]
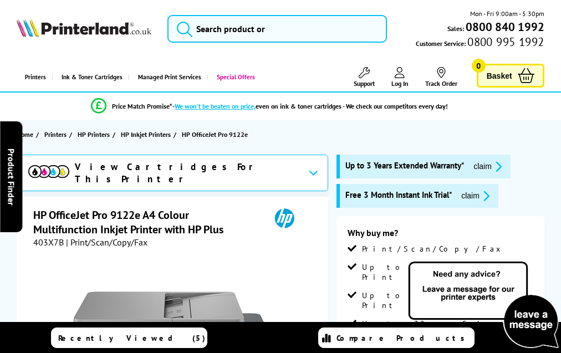
scroll to position [2431, 0]
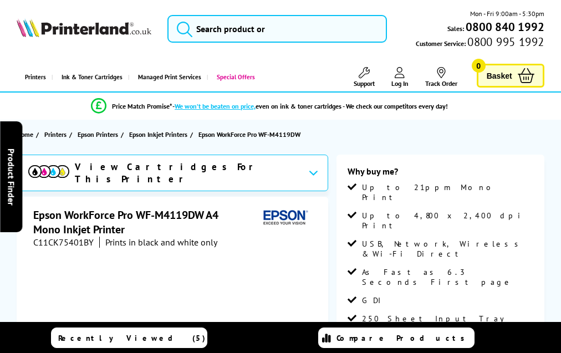
scroll to position [1398, 0]
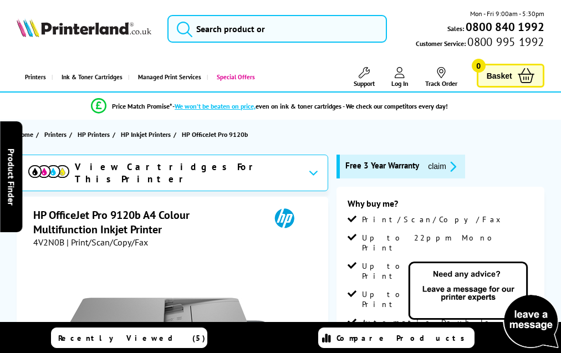
scroll to position [2179, 0]
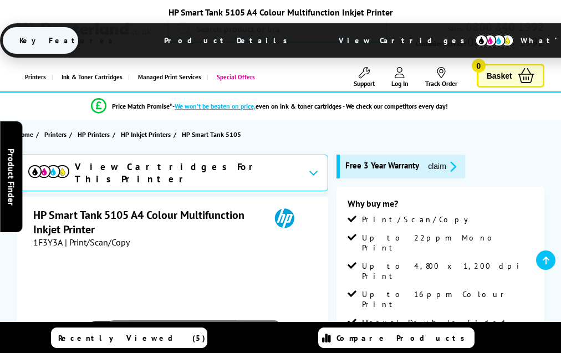
scroll to position [1853, 0]
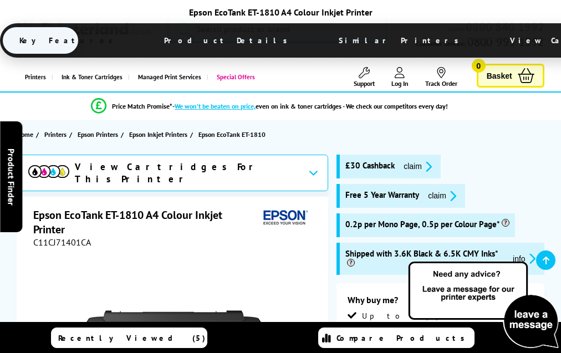
scroll to position [1787, 0]
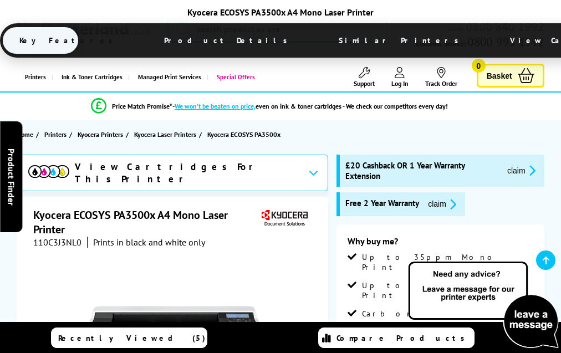
scroll to position [1877, 0]
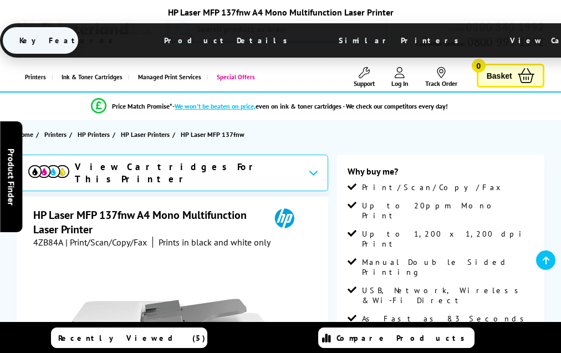
scroll to position [1981, 0]
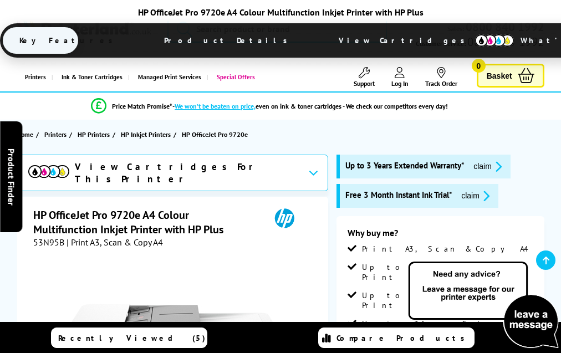
scroll to position [2119, 0]
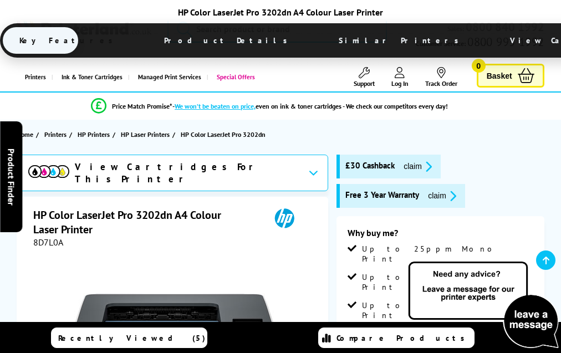
scroll to position [2218, 0]
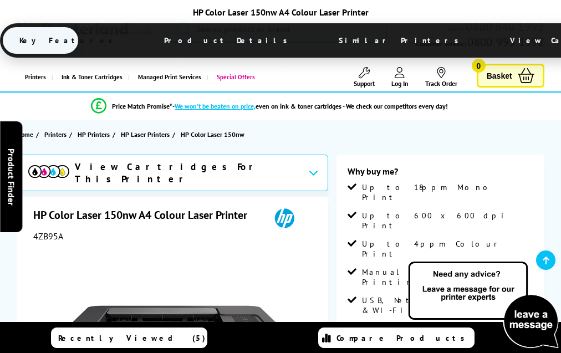
scroll to position [1798, 0]
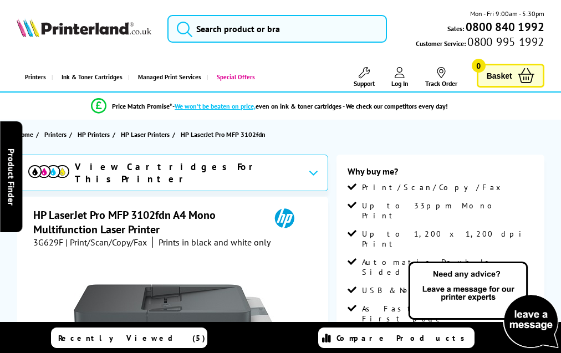
scroll to position [1983, 0]
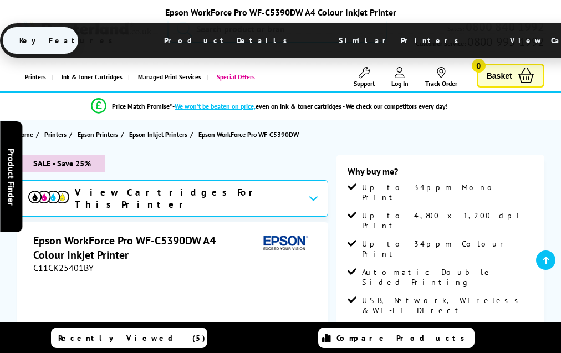
scroll to position [1953, 0]
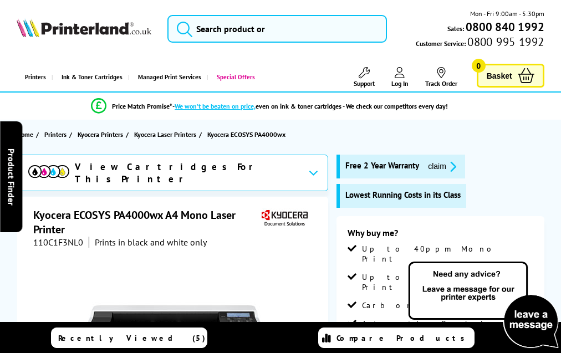
scroll to position [1851, 0]
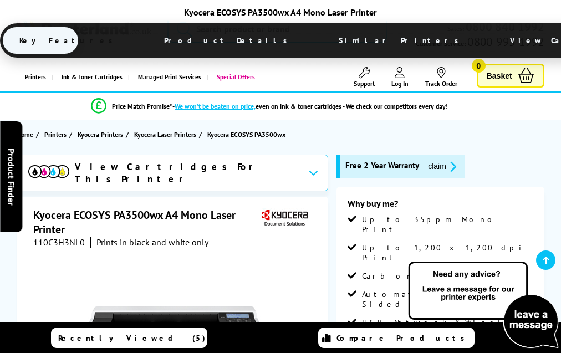
scroll to position [1865, 0]
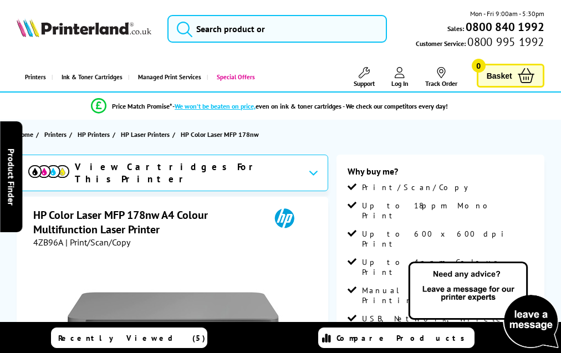
scroll to position [1917, 0]
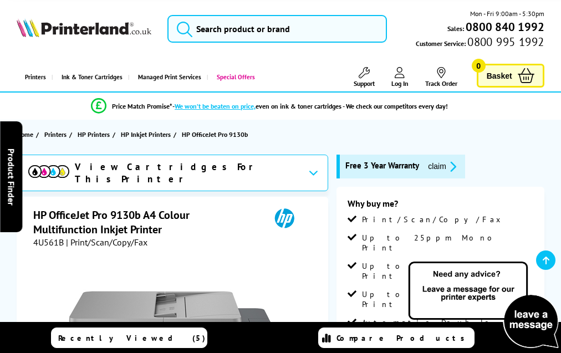
scroll to position [2169, 0]
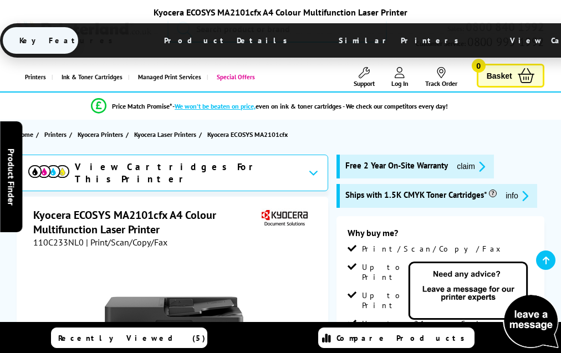
scroll to position [2289, 0]
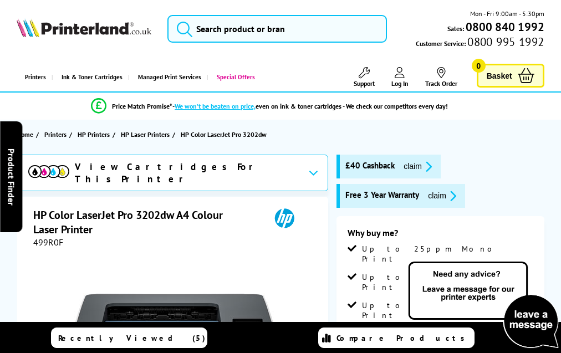
scroll to position [2218, 0]
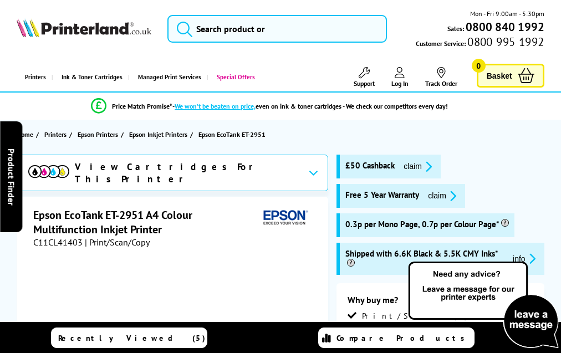
scroll to position [2192, 0]
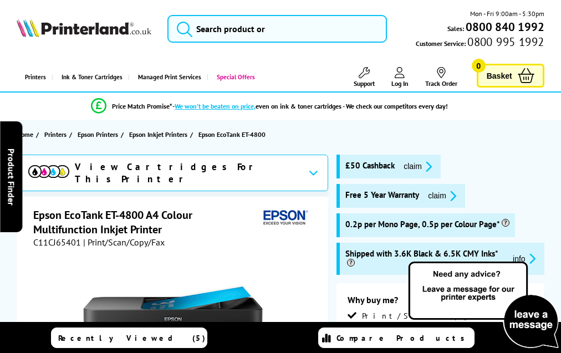
scroll to position [1987, 0]
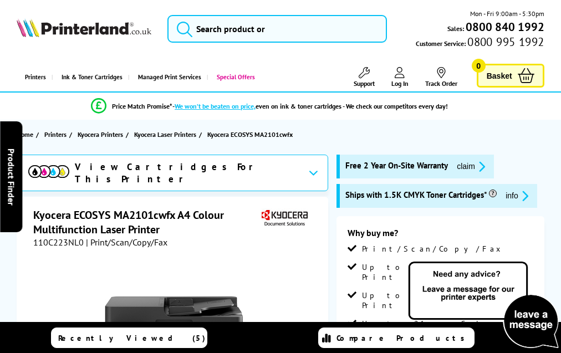
scroll to position [2289, 0]
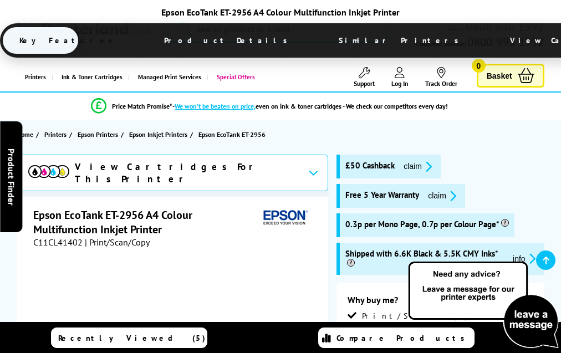
scroll to position [2192, 0]
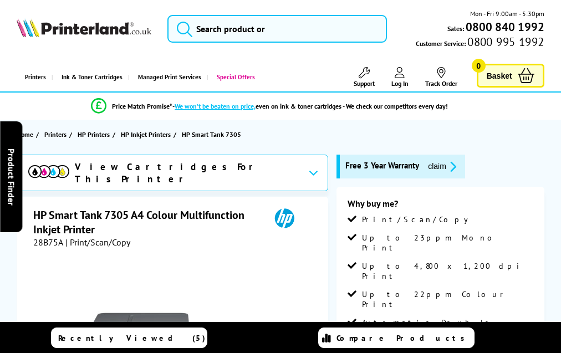
scroll to position [2012, 0]
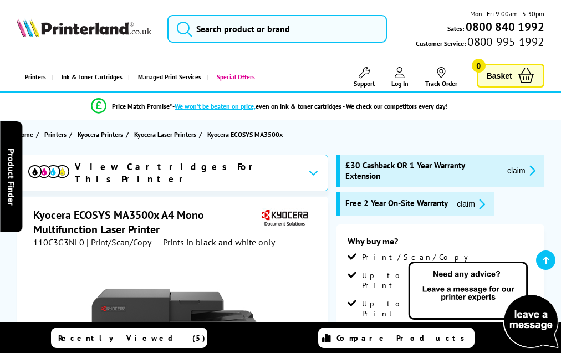
scroll to position [2072, 0]
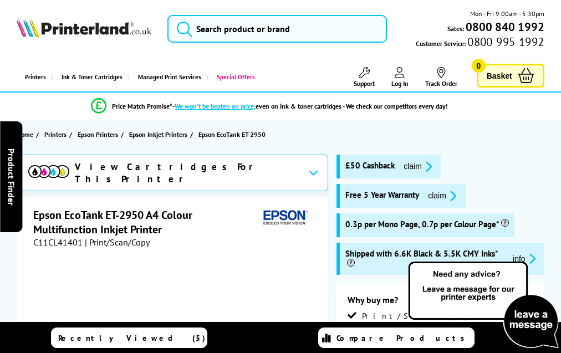
scroll to position [2192, 0]
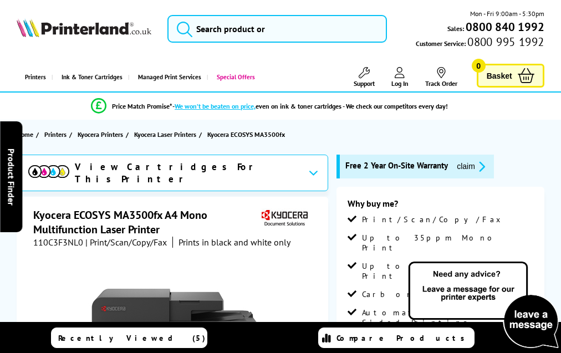
scroll to position [2131, 0]
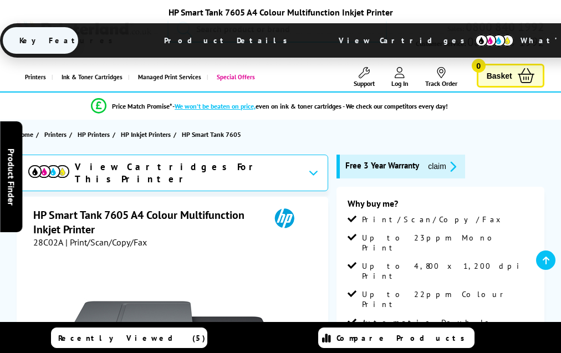
scroll to position [2060, 0]
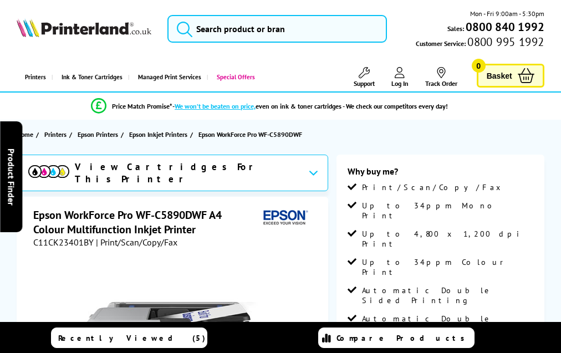
scroll to position [2292, 0]
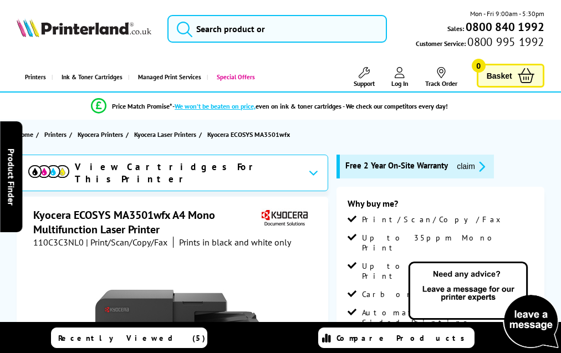
scroll to position [2131, 0]
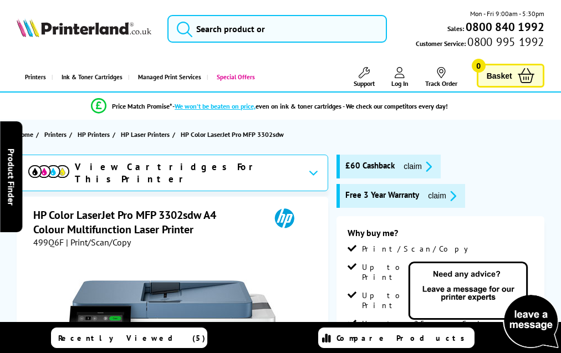
scroll to position [2423, 0]
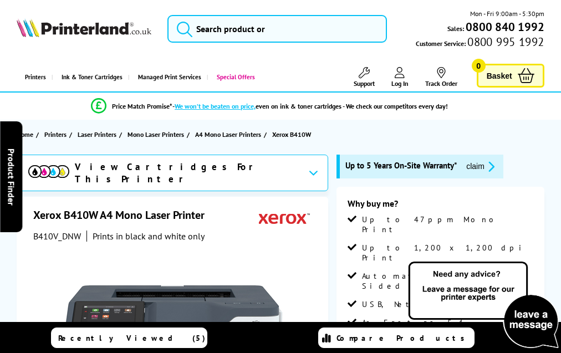
scroll to position [2516, 0]
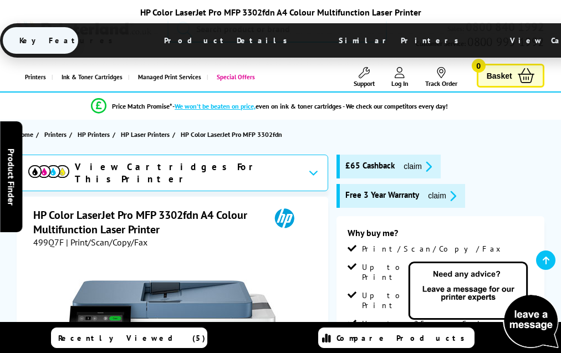
scroll to position [2451, 0]
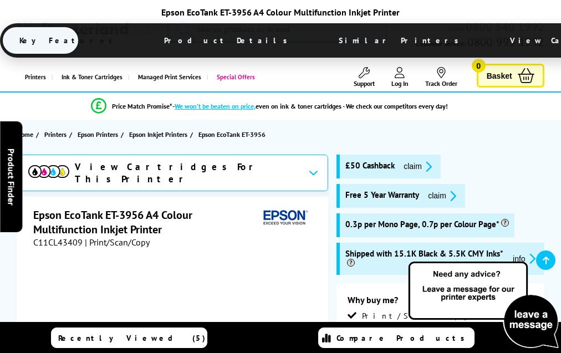
scroll to position [2194, 0]
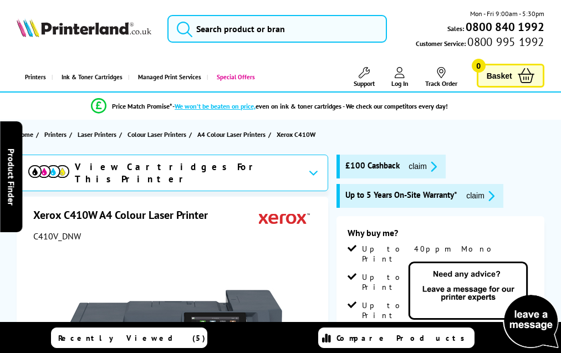
scroll to position [2703, 0]
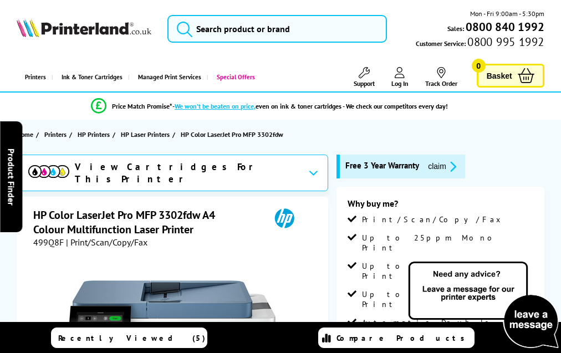
scroll to position [2470, 0]
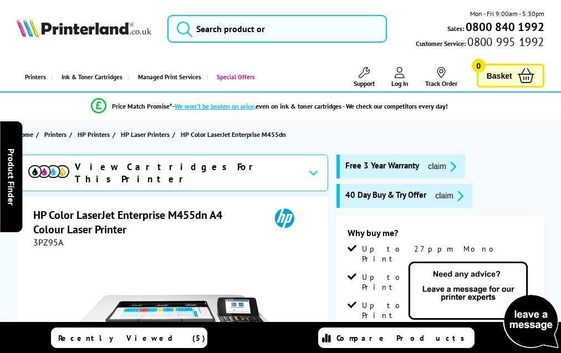
scroll to position [2352, 0]
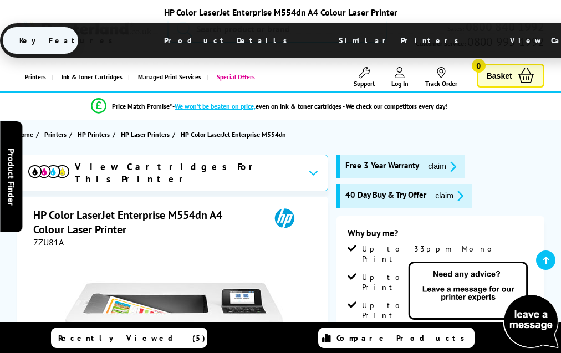
scroll to position [2322, 0]
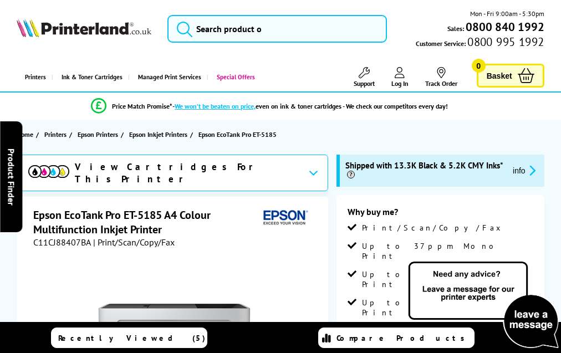
scroll to position [1898, 0]
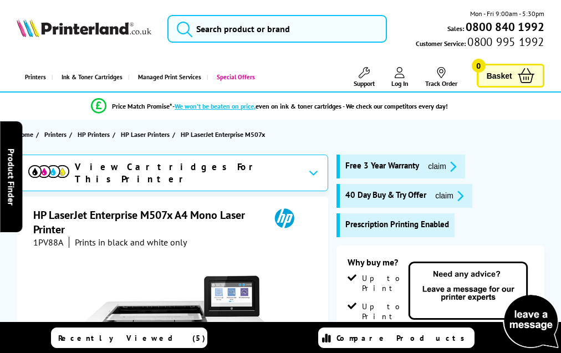
scroll to position [2160, 0]
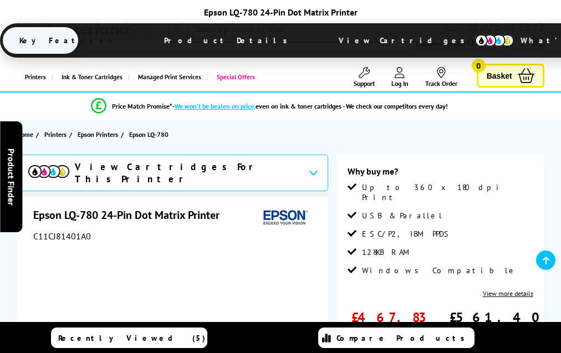
scroll to position [1223, 0]
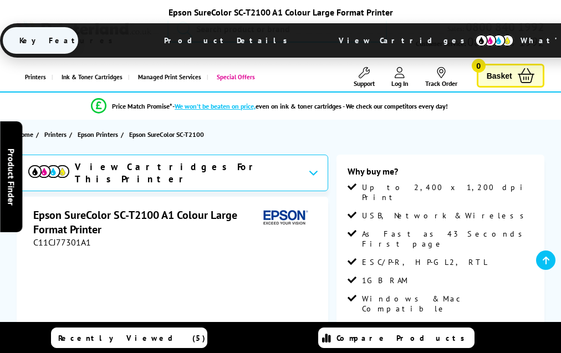
scroll to position [1335, 0]
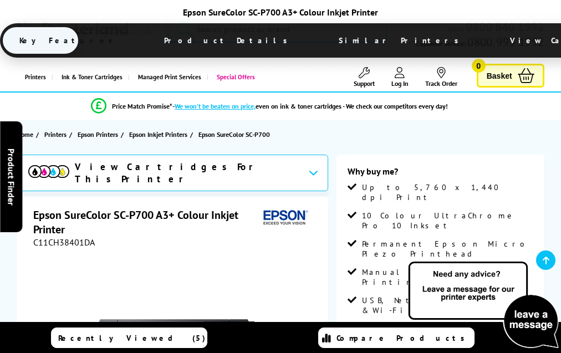
scroll to position [1243, 0]
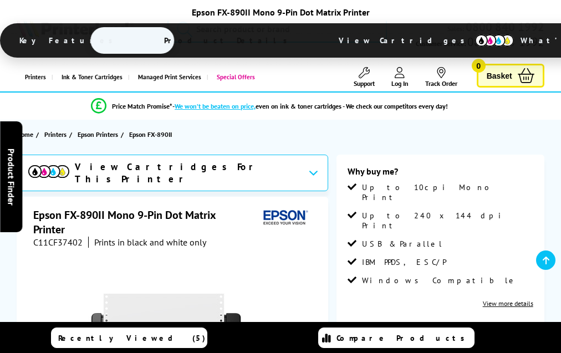
scroll to position [1137, 0]
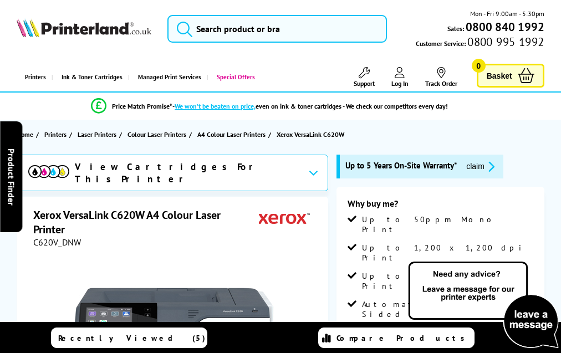
scroll to position [2596, 0]
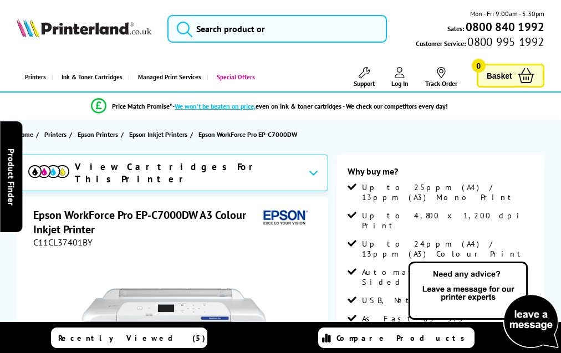
scroll to position [1896, 0]
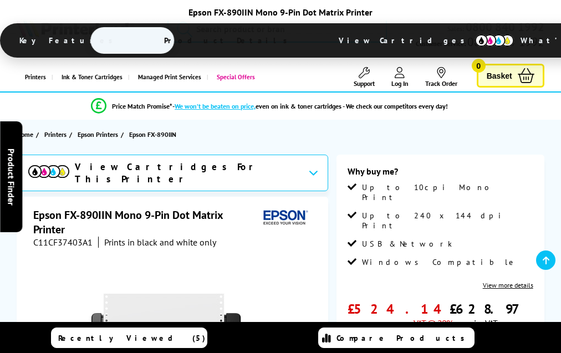
scroll to position [1115, 0]
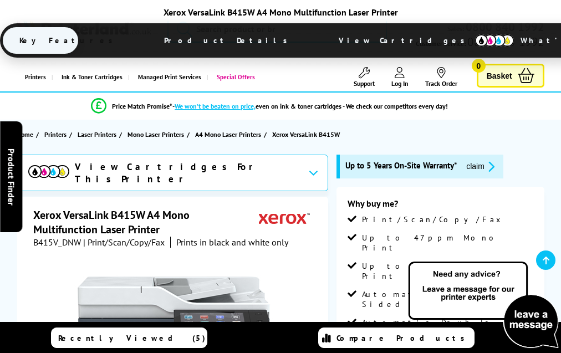
scroll to position [2816, 0]
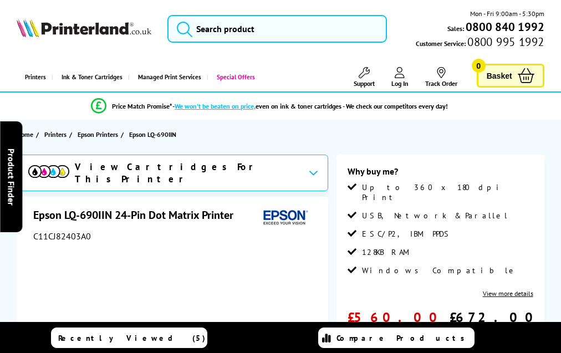
scroll to position [1245, 0]
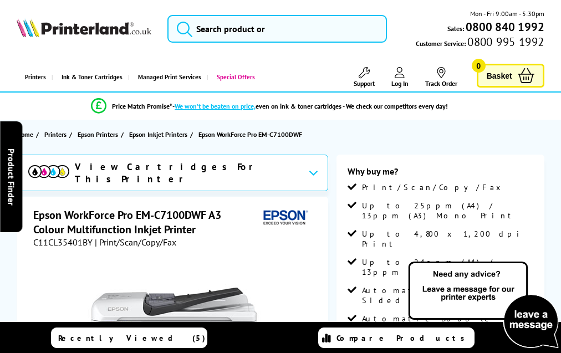
scroll to position [2087, 0]
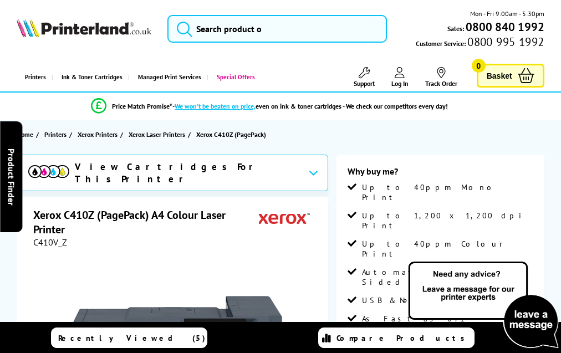
scroll to position [1908, 0]
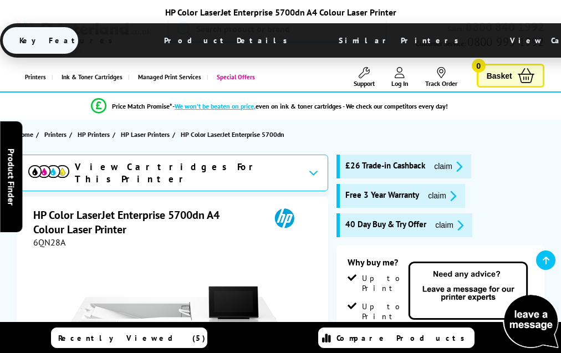
scroll to position [2606, 0]
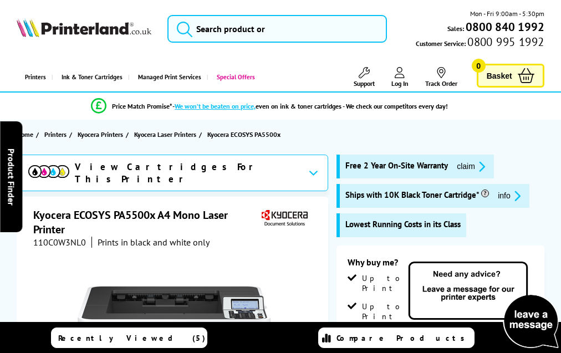
scroll to position [1952, 0]
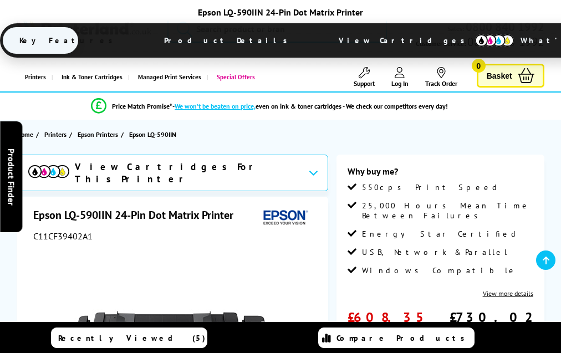
scroll to position [1225, 0]
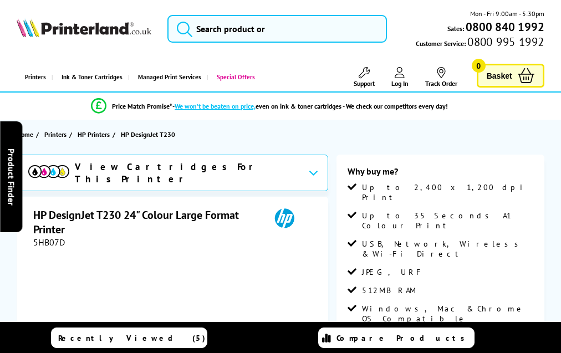
scroll to position [1399, 0]
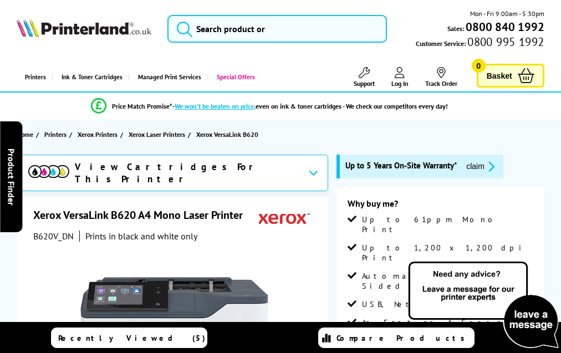
scroll to position [2791, 0]
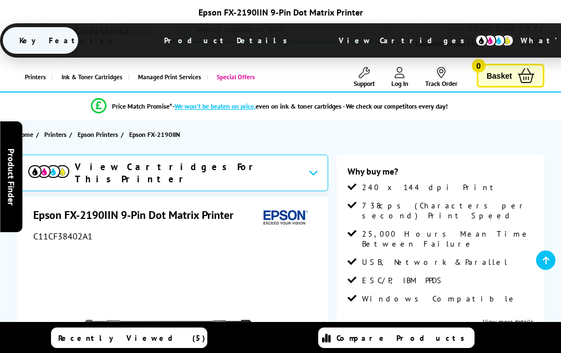
scroll to position [1319, 0]
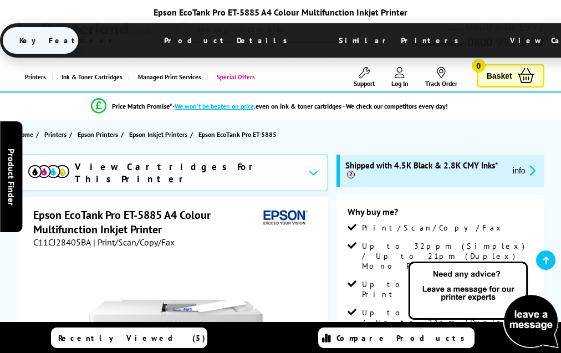
scroll to position [2111, 0]
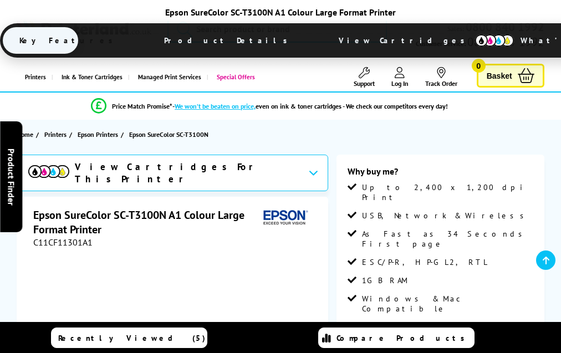
scroll to position [1511, 0]
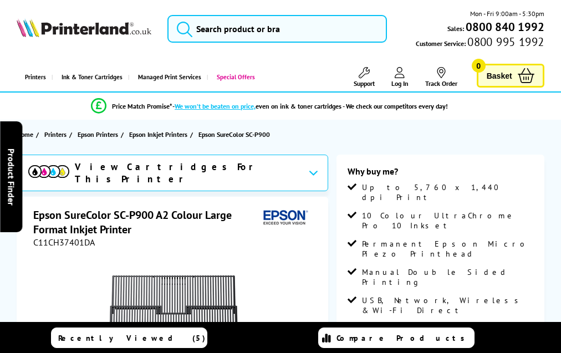
scroll to position [1227, 0]
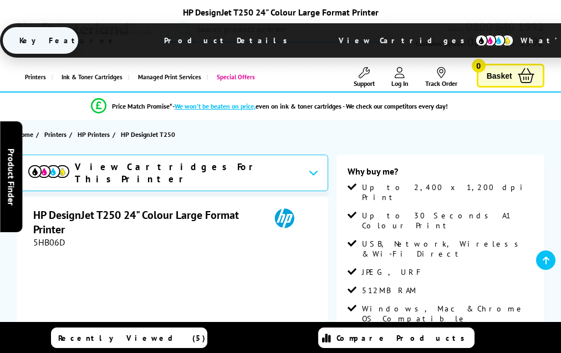
scroll to position [1399, 0]
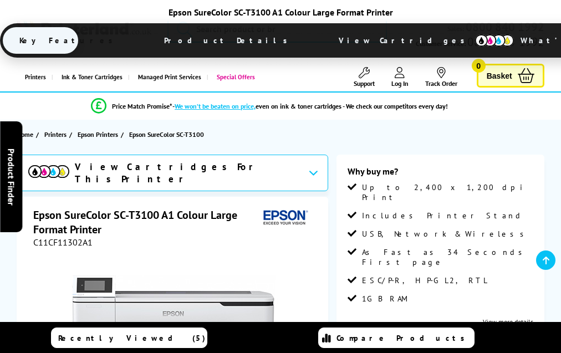
scroll to position [1367, 0]
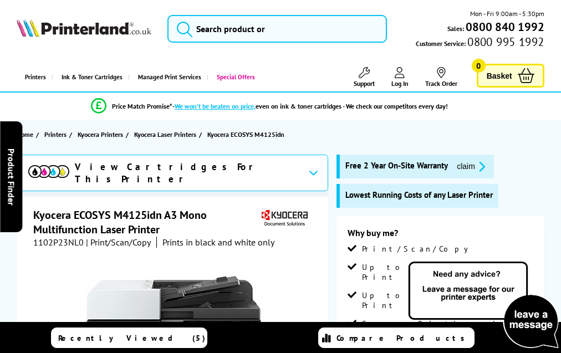
scroll to position [1977, 0]
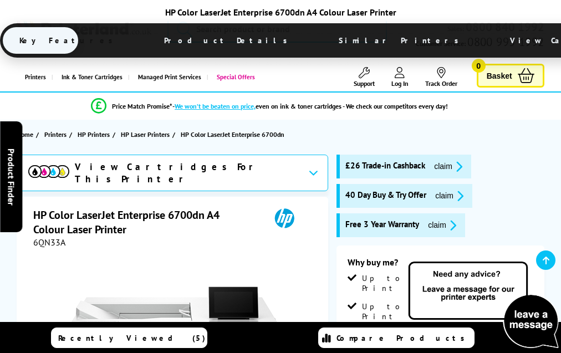
scroll to position [2713, 0]
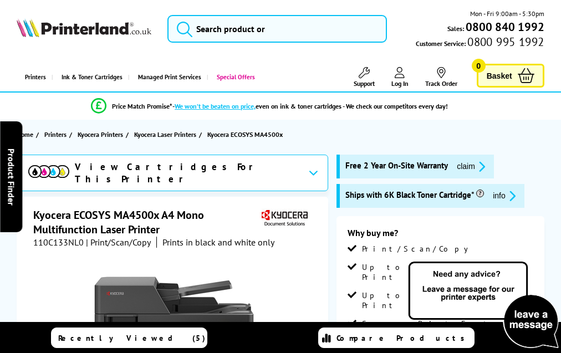
scroll to position [2289, 0]
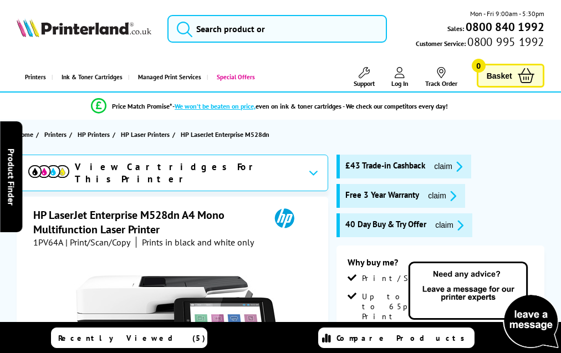
scroll to position [2129, 0]
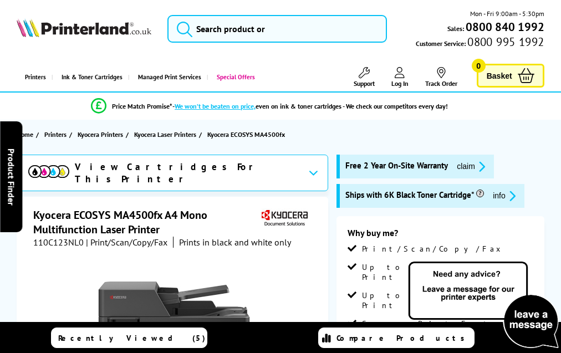
scroll to position [2328, 0]
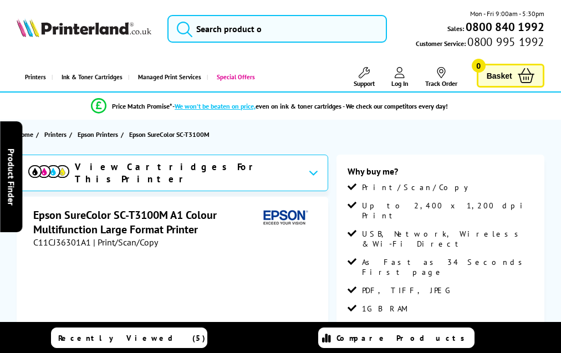
scroll to position [1702, 0]
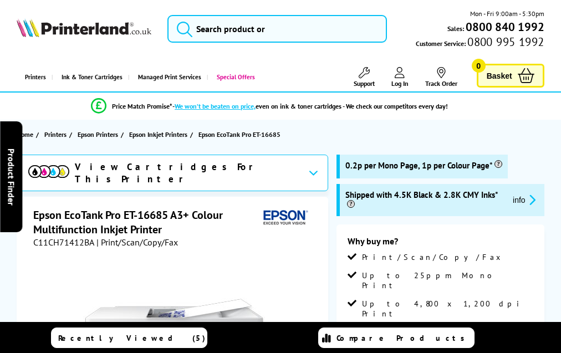
scroll to position [2298, 0]
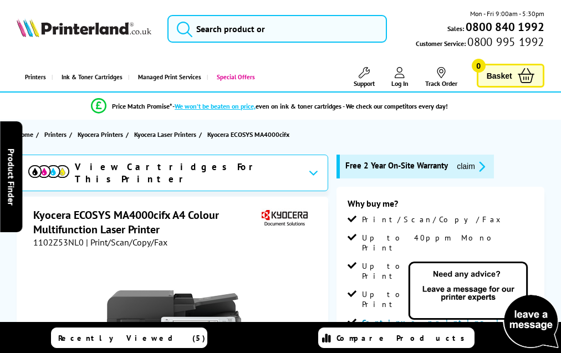
scroll to position [2412, 0]
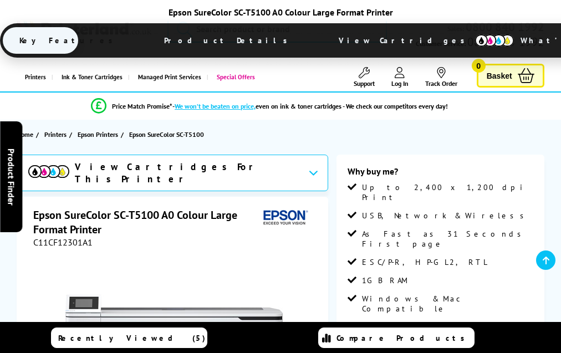
scroll to position [1593, 0]
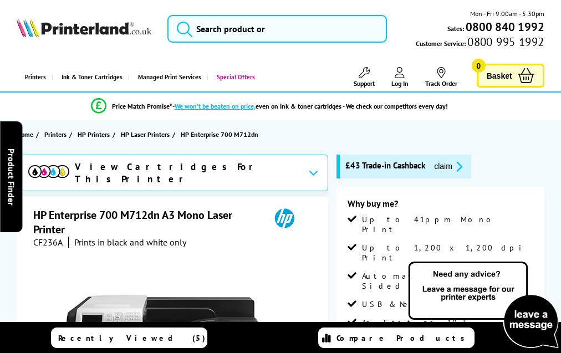
scroll to position [1850, 0]
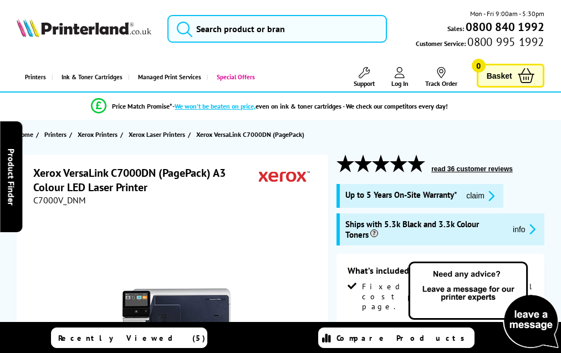
scroll to position [1577, 0]
